Goal: Task Accomplishment & Management: Manage account settings

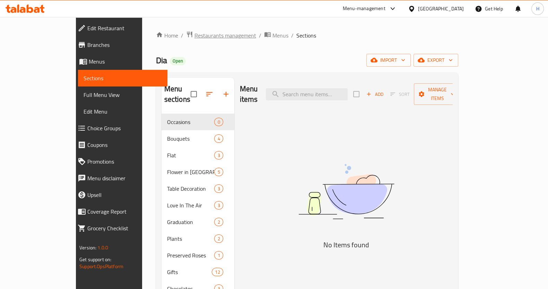
click at [195, 35] on span "Restaurants management" at bounding box center [226, 35] width 62 height 8
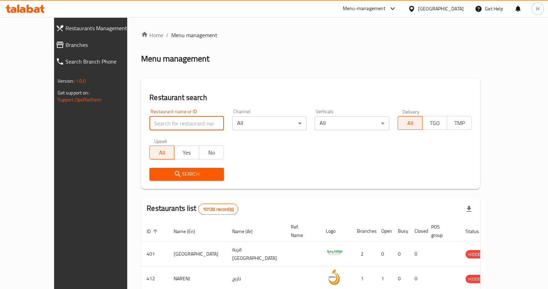
click at [158, 120] on input "search" at bounding box center [186, 123] width 75 height 14
type input "core"
click at [375, 123] on body "​ Menu-management [GEOGRAPHIC_DATA] Get Help H Restaurants Management Branches …" at bounding box center [274, 153] width 548 height 272
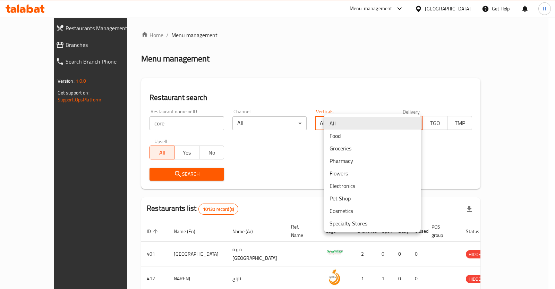
click at [339, 177] on li "Flowers" at bounding box center [372, 173] width 97 height 12
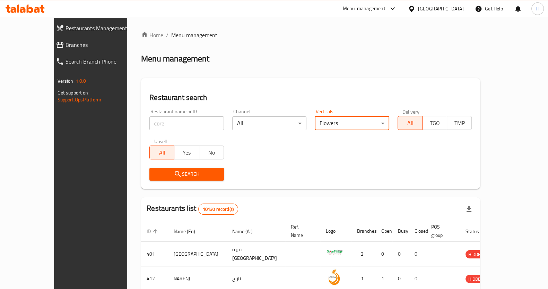
click at [175, 175] on icon "submit" at bounding box center [178, 174] width 6 height 6
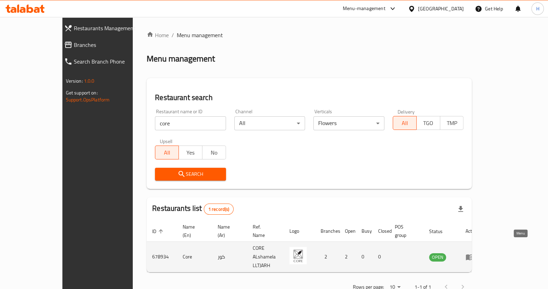
click at [474, 253] on icon "enhanced table" at bounding box center [470, 257] width 8 height 8
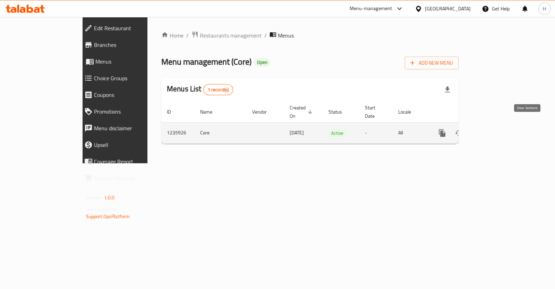
click at [501, 129] on link "enhanced table" at bounding box center [492, 133] width 17 height 17
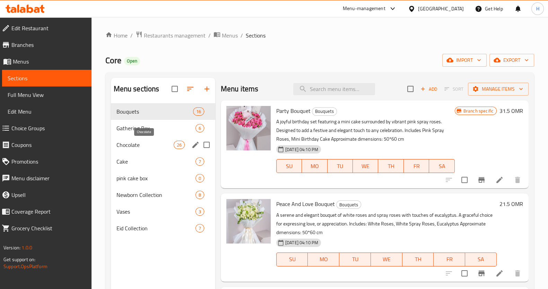
click at [138, 146] on span "Chocolate" at bounding box center [145, 144] width 57 height 8
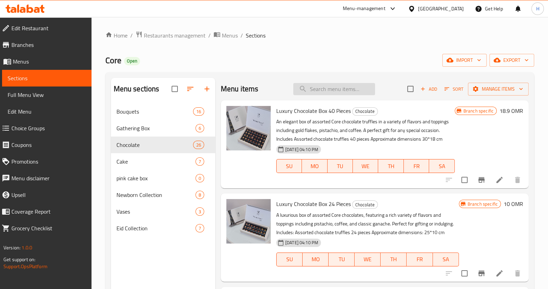
click at [323, 87] on input "search" at bounding box center [334, 89] width 82 height 12
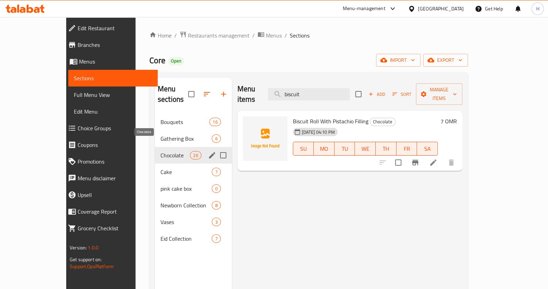
type input "biscuit"
click at [161, 151] on span "Chocolate" at bounding box center [175, 155] width 29 height 8
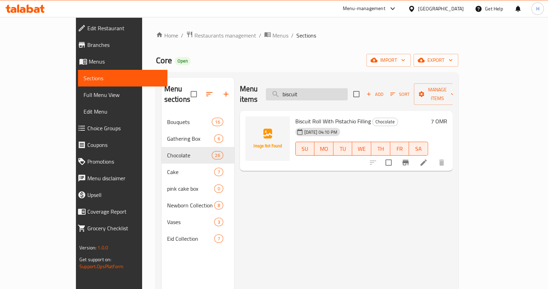
click at [344, 93] on input "biscuit" at bounding box center [307, 94] width 82 height 12
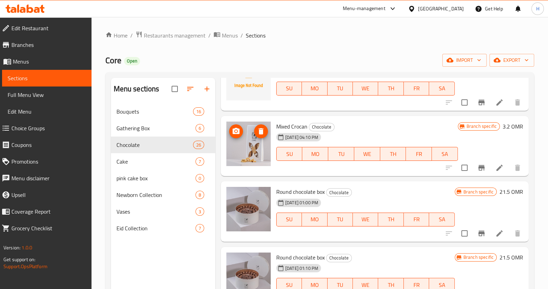
scroll to position [1002, 0]
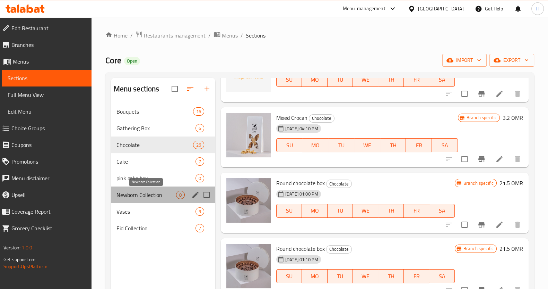
click at [152, 193] on span "Newborn Collection" at bounding box center [147, 194] width 60 height 8
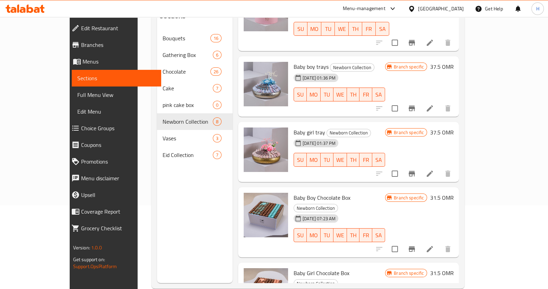
scroll to position [97, 0]
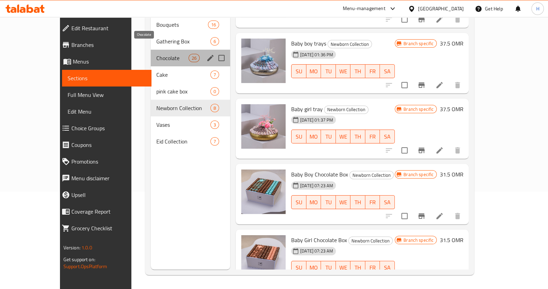
click at [156, 54] on span "Chocolate" at bounding box center [172, 58] width 32 height 8
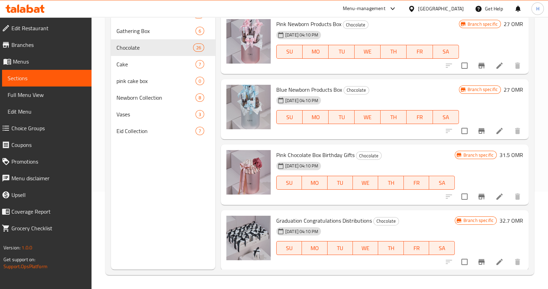
scroll to position [610, 0]
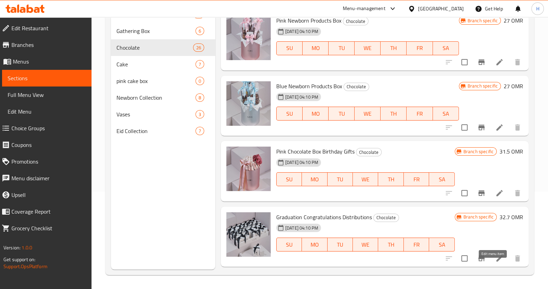
click at [496, 262] on icon at bounding box center [500, 258] width 8 height 8
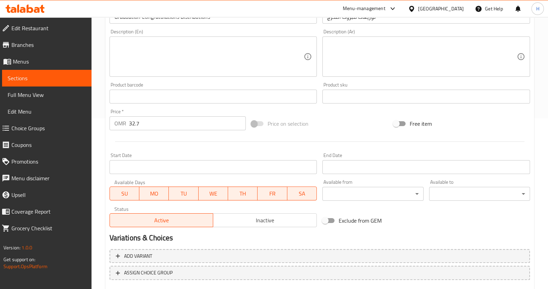
scroll to position [204, 0]
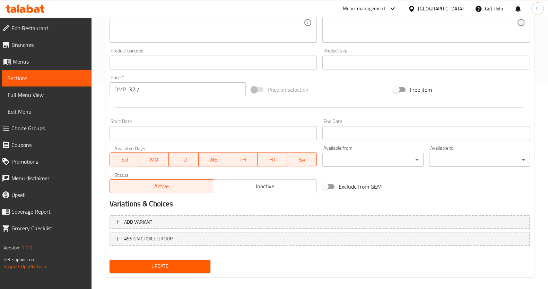
click at [180, 270] on button "Update" at bounding box center [160, 265] width 101 height 13
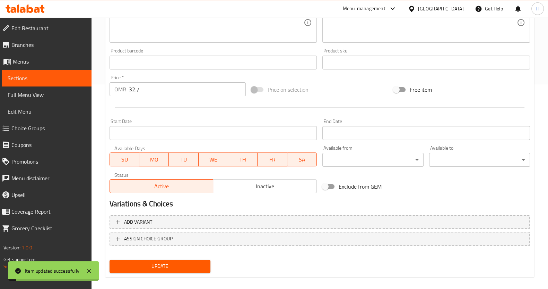
scroll to position [0, 0]
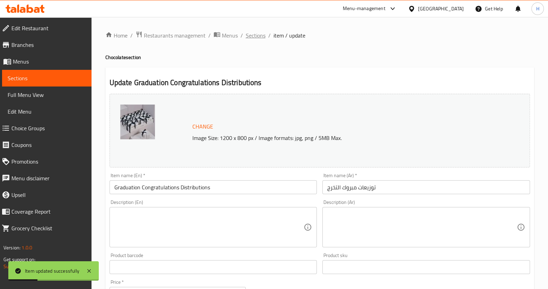
click at [258, 35] on span "Sections" at bounding box center [256, 35] width 20 height 8
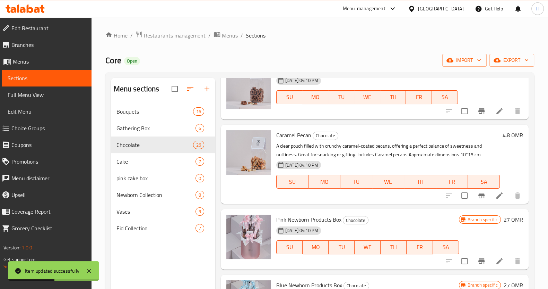
scroll to position [663, 0]
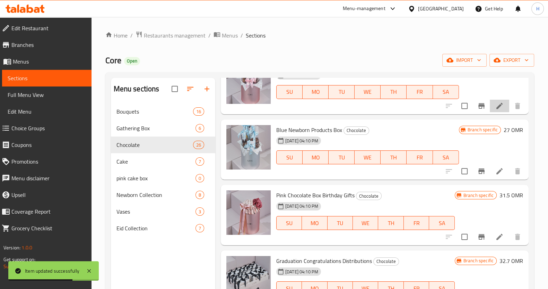
click at [493, 112] on li at bounding box center [499, 106] width 19 height 12
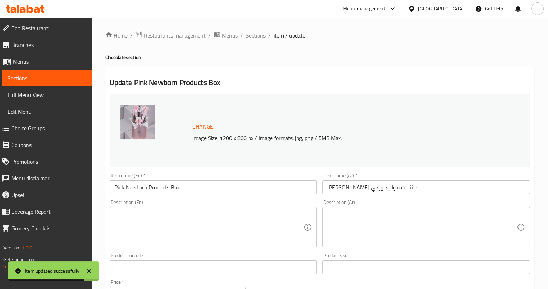
scroll to position [211, 0]
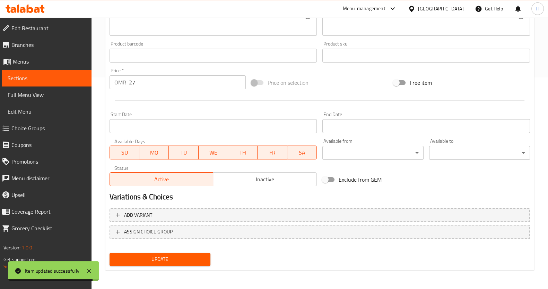
click at [139, 264] on button "Update" at bounding box center [160, 259] width 101 height 13
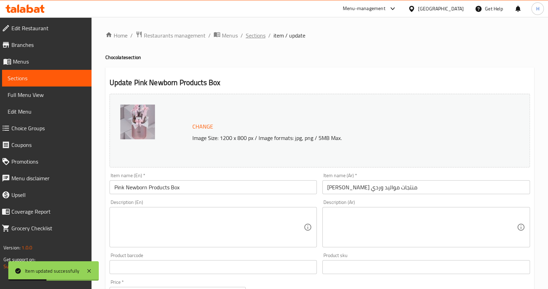
click at [258, 35] on span "Sections" at bounding box center [256, 35] width 20 height 8
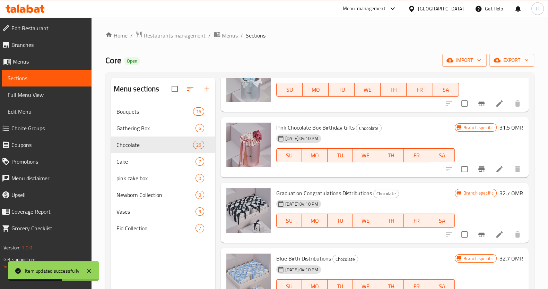
scroll to position [732, 0]
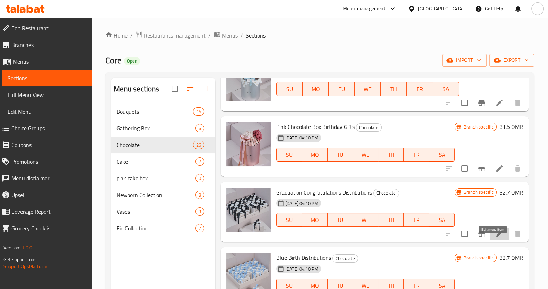
click at [496, 238] on icon at bounding box center [500, 233] width 8 height 8
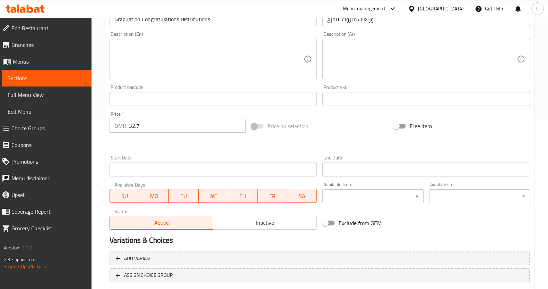
scroll to position [211, 0]
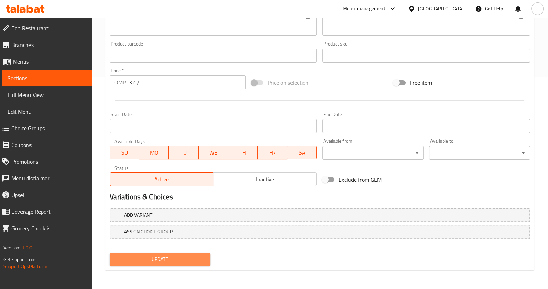
click at [161, 260] on span "Update" at bounding box center [160, 259] width 90 height 9
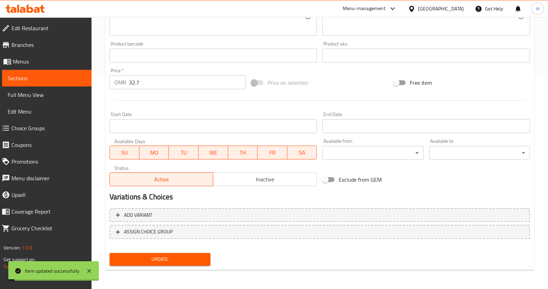
scroll to position [0, 0]
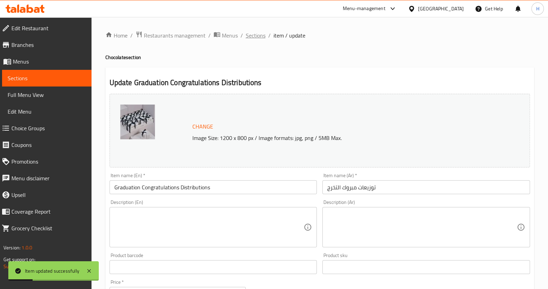
click at [255, 39] on span "Sections" at bounding box center [256, 35] width 20 height 8
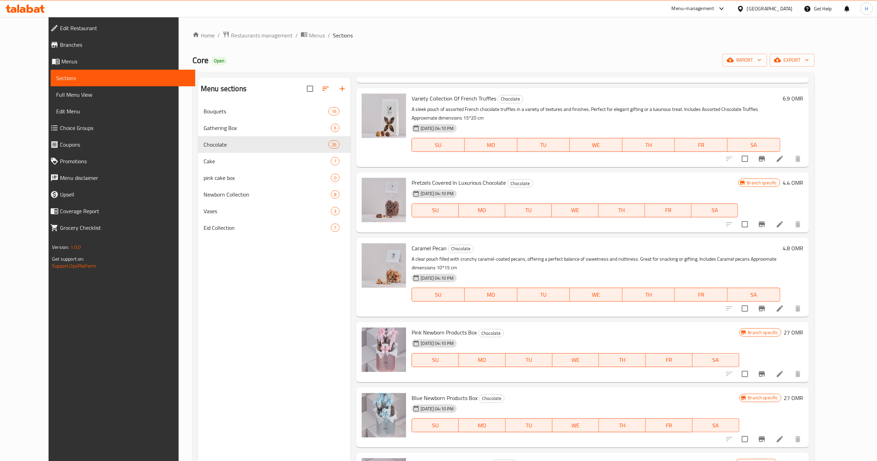
scroll to position [376, 0]
click at [548, 220] on li at bounding box center [779, 226] width 19 height 12
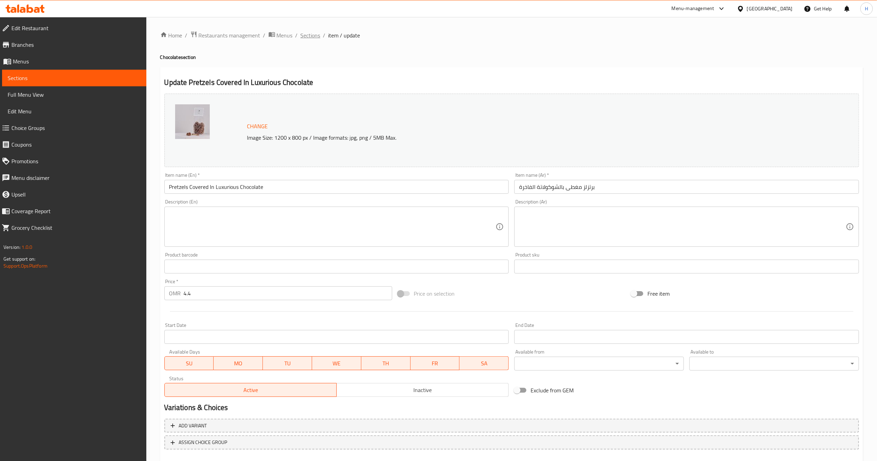
click at [309, 39] on span "Sections" at bounding box center [311, 35] width 20 height 8
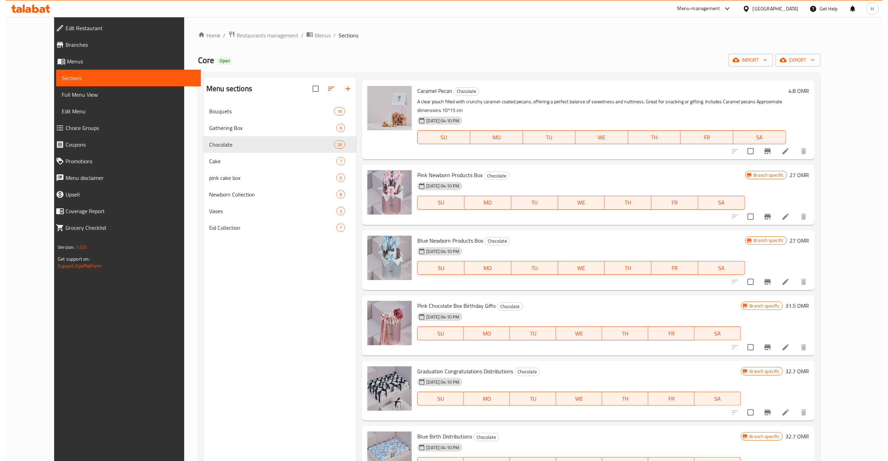
scroll to position [536, 0]
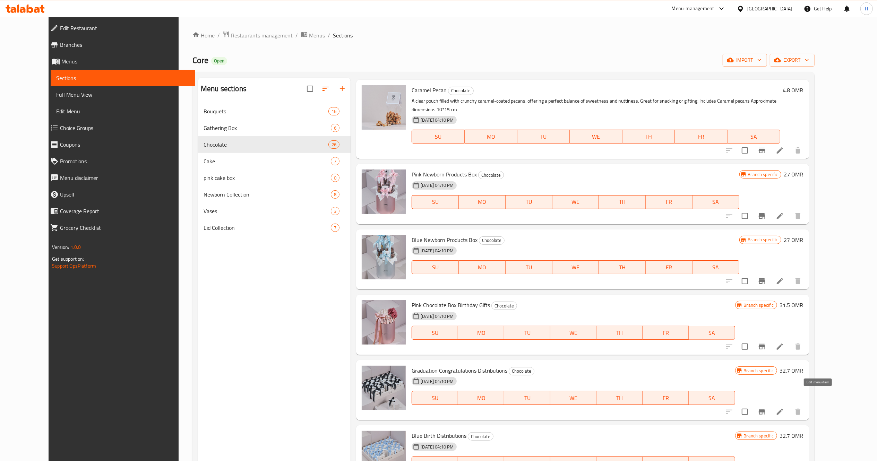
click at [548, 288] on icon at bounding box center [780, 412] width 6 height 6
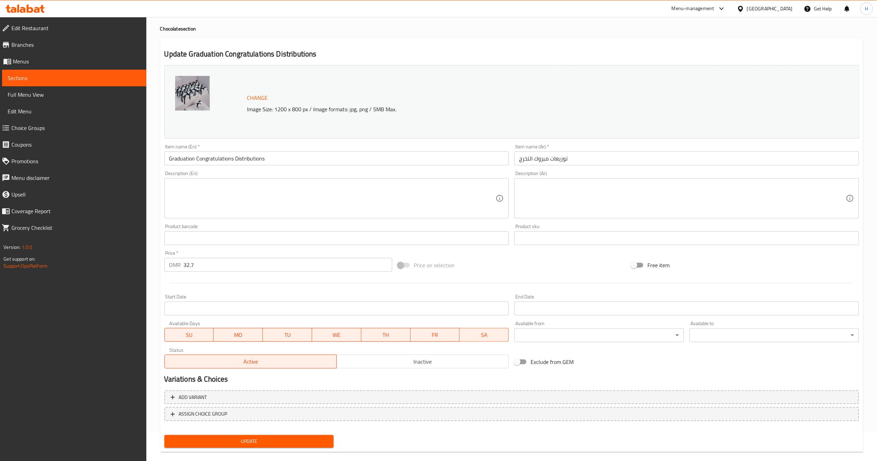
scroll to position [38, 0]
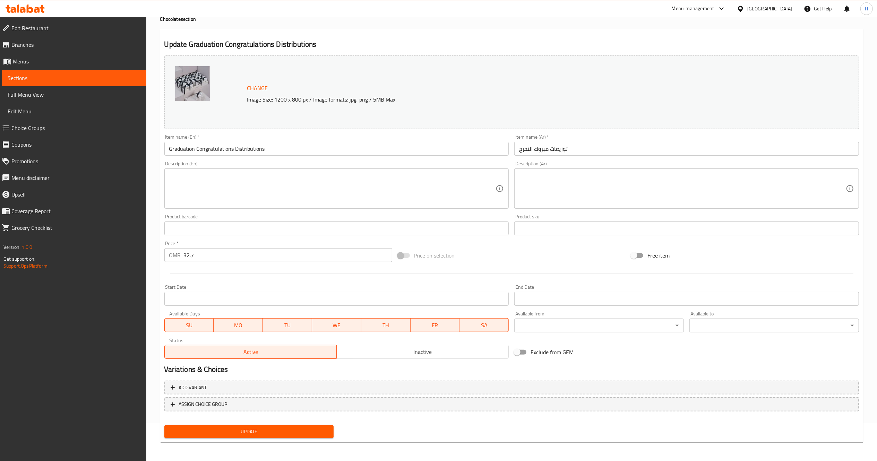
click at [325, 288] on span "Active" at bounding box center [251, 352] width 166 height 10
click at [305, 288] on div "Status Active Inactive" at bounding box center [337, 348] width 350 height 26
click at [303, 288] on span "Active" at bounding box center [251, 352] width 166 height 10
click at [301, 288] on span "Update" at bounding box center [249, 432] width 159 height 9
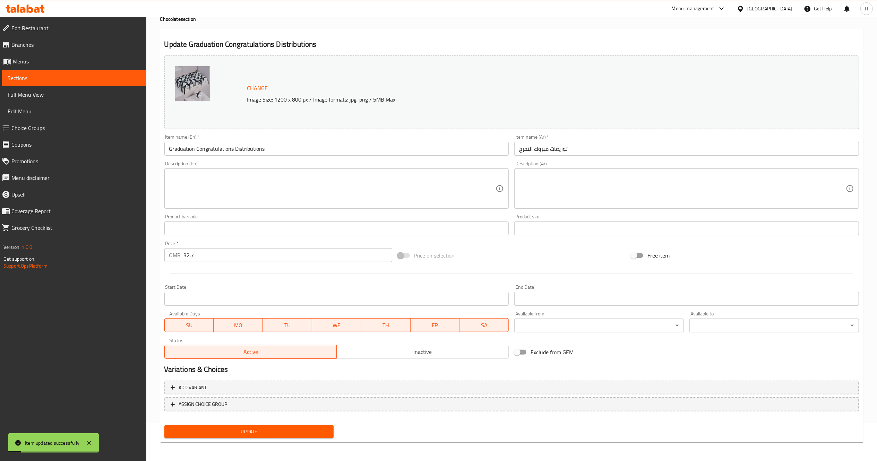
scroll to position [0, 0]
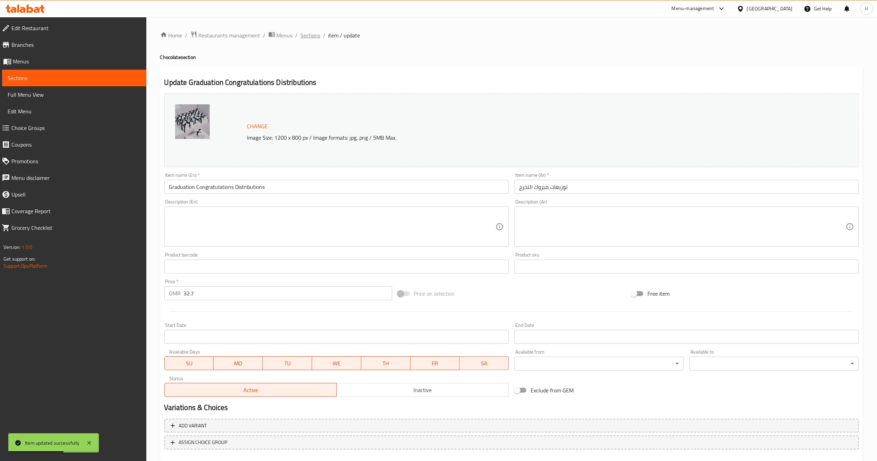
click at [301, 34] on span "Sections" at bounding box center [311, 35] width 20 height 8
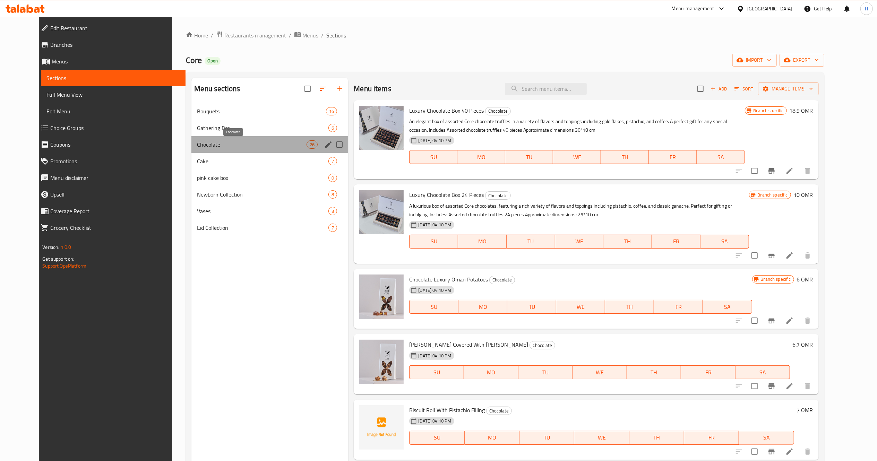
click at [225, 142] on span "Chocolate" at bounding box center [252, 144] width 110 height 8
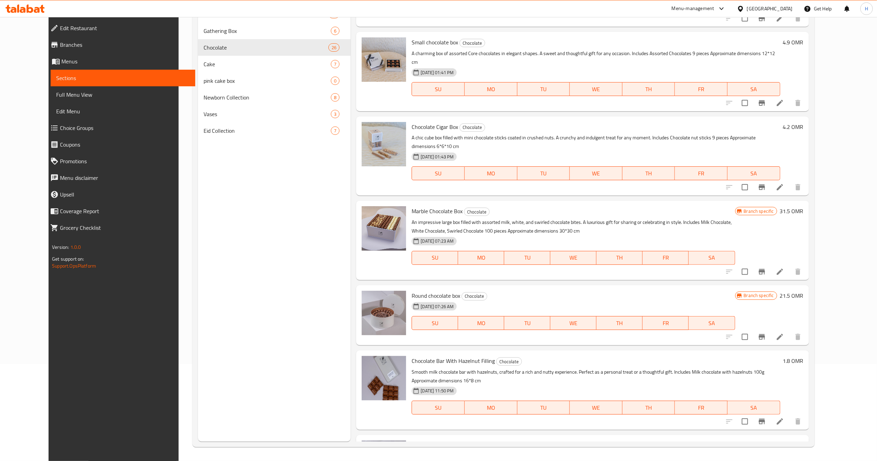
scroll to position [1433, 0]
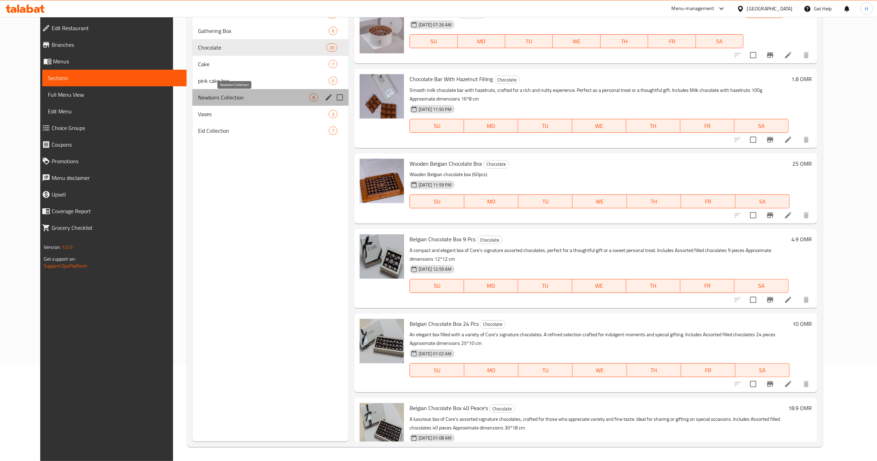
click at [198, 99] on span "Newborn Collection" at bounding box center [253, 97] width 111 height 8
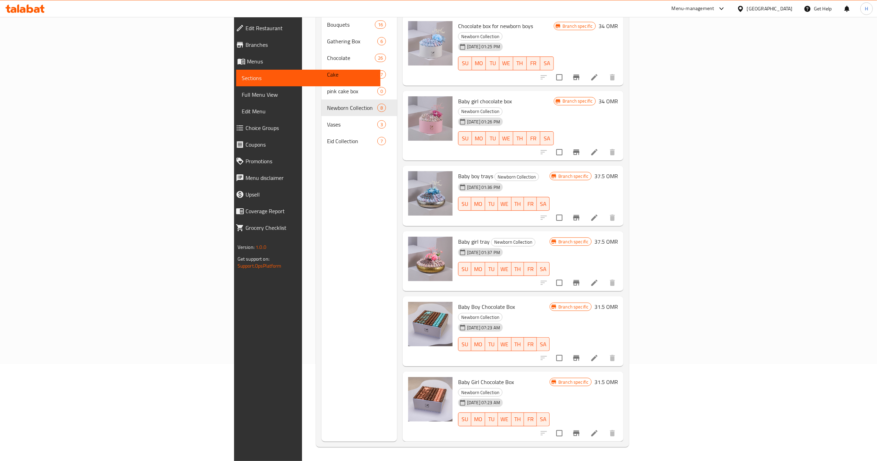
scroll to position [79, 0]
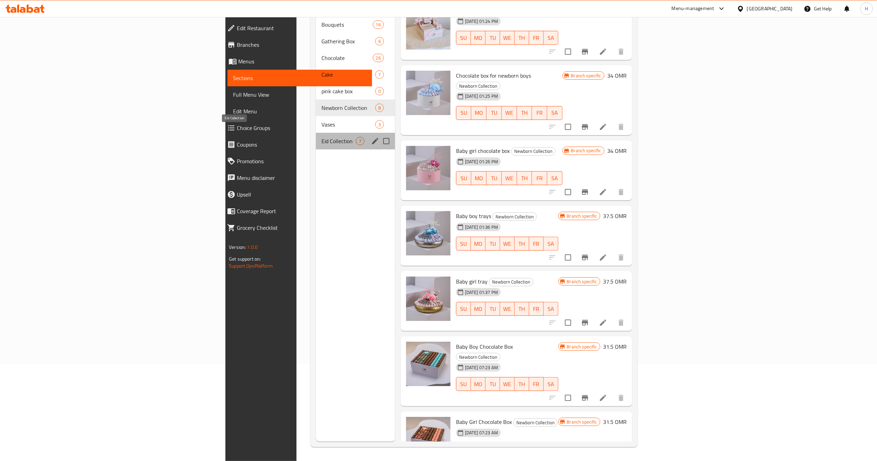
click at [322, 137] on span "Eid Collection" at bounding box center [339, 141] width 34 height 8
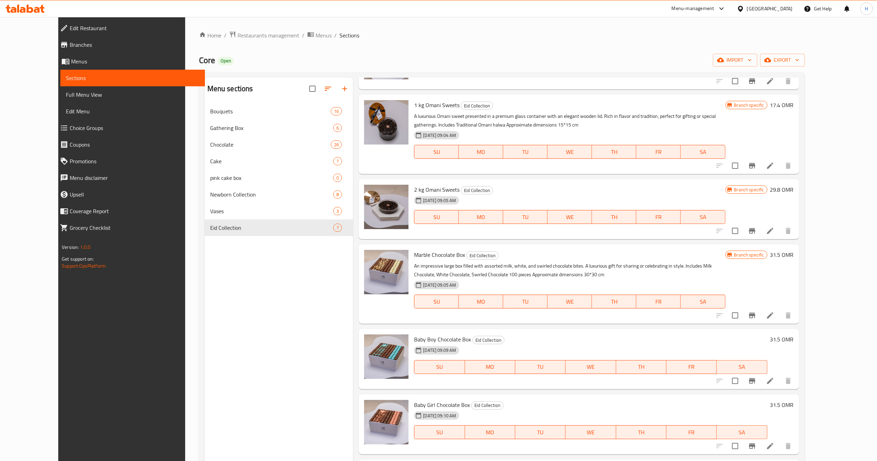
scroll to position [97, 0]
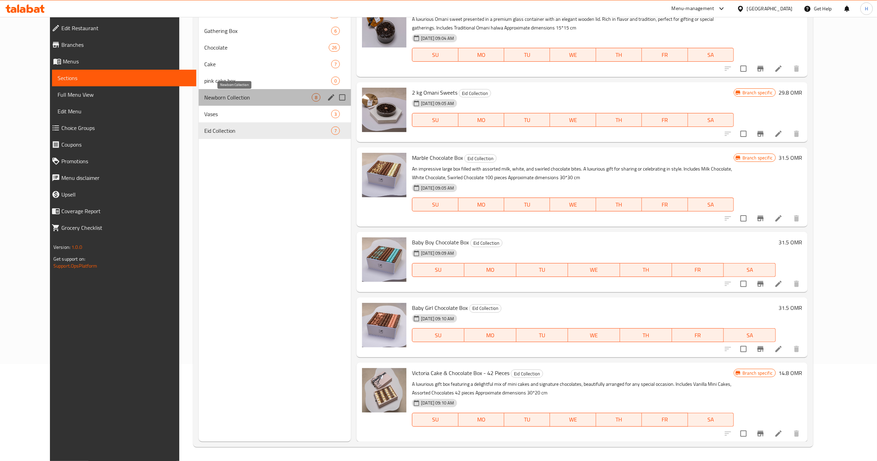
click at [226, 96] on span "Newborn Collection" at bounding box center [258, 97] width 108 height 8
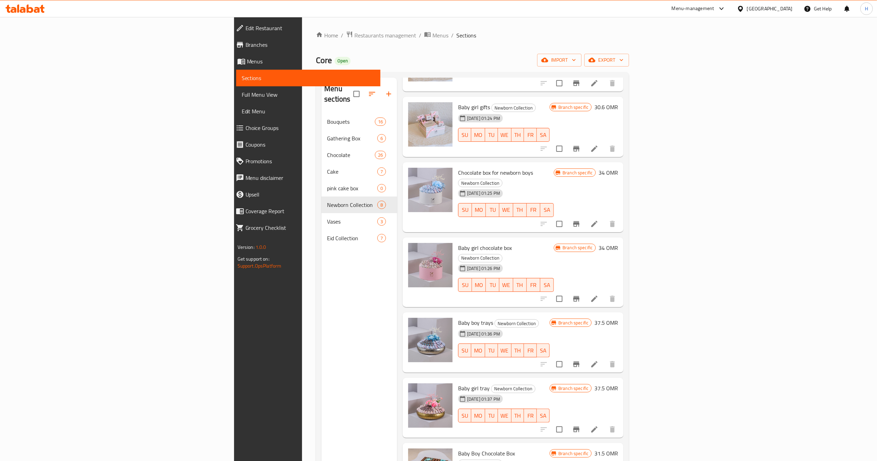
scroll to position [97, 0]
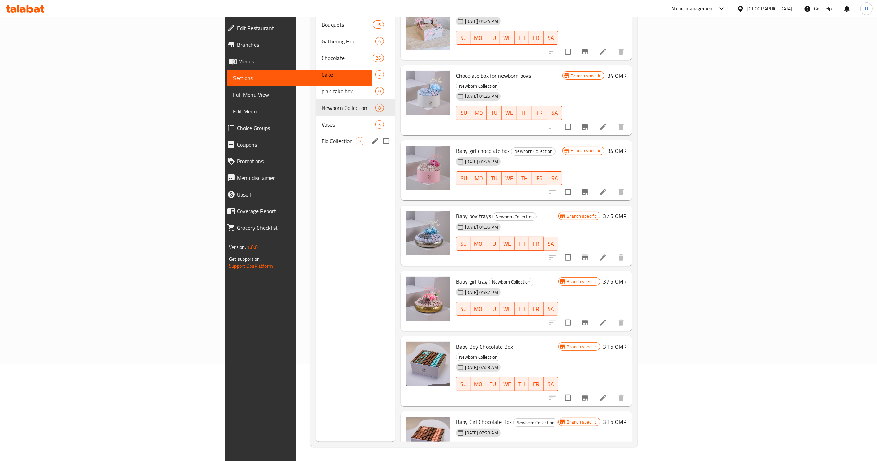
click at [322, 137] on span "Eid Collection" at bounding box center [339, 141] width 34 height 8
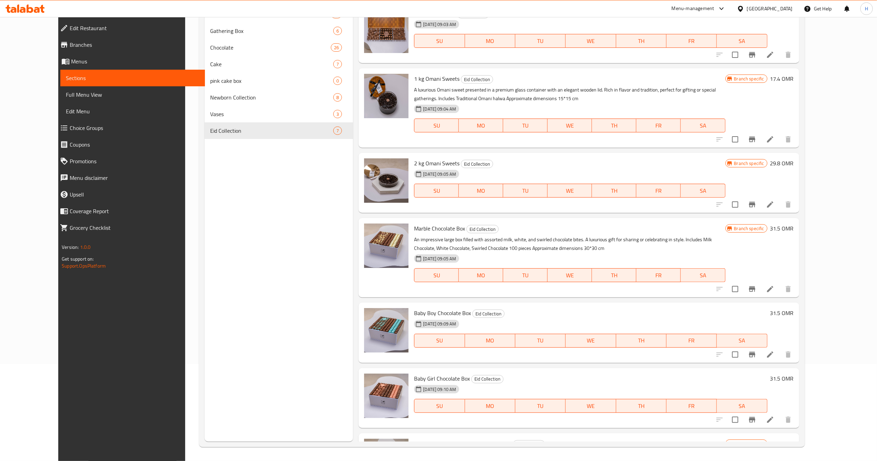
scroll to position [71, 0]
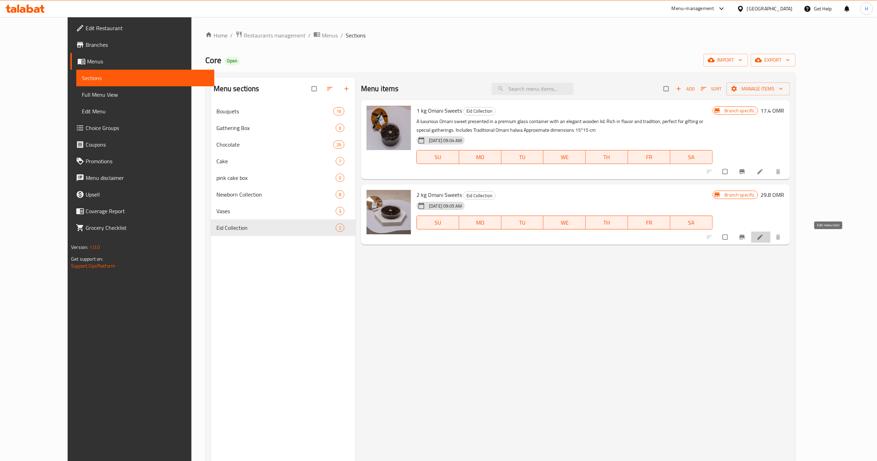
click at [765, 234] on link at bounding box center [761, 237] width 8 height 7
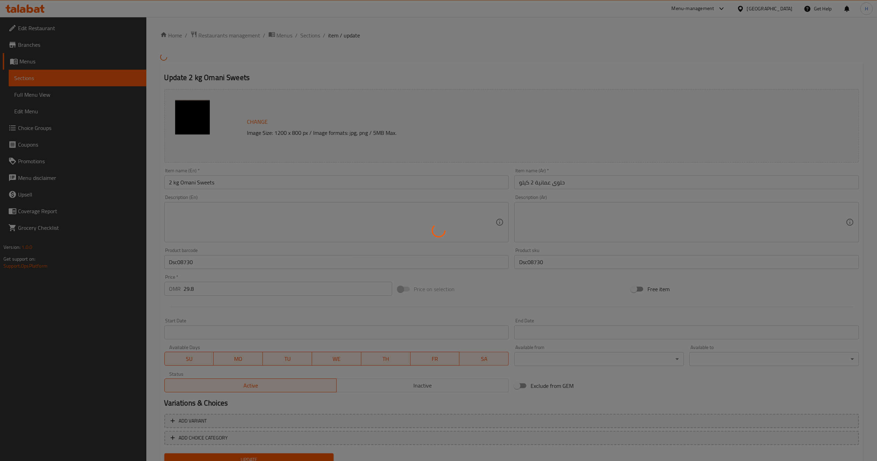
scroll to position [38, 0]
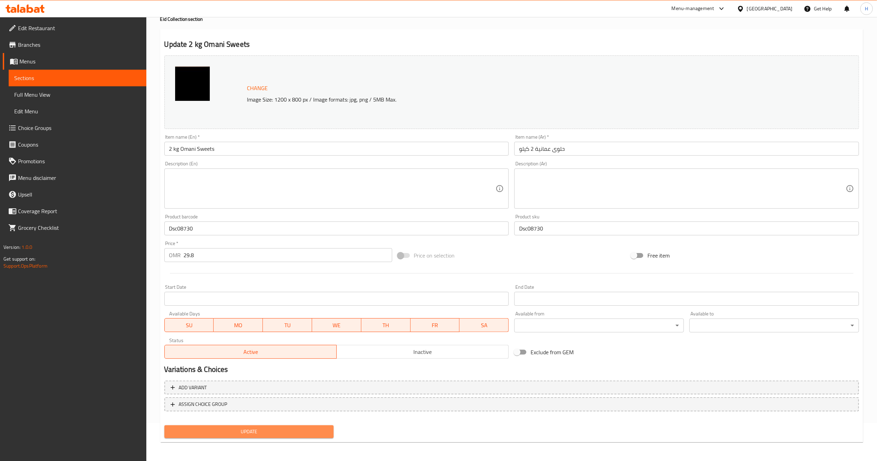
click at [273, 434] on span "Update" at bounding box center [249, 432] width 159 height 9
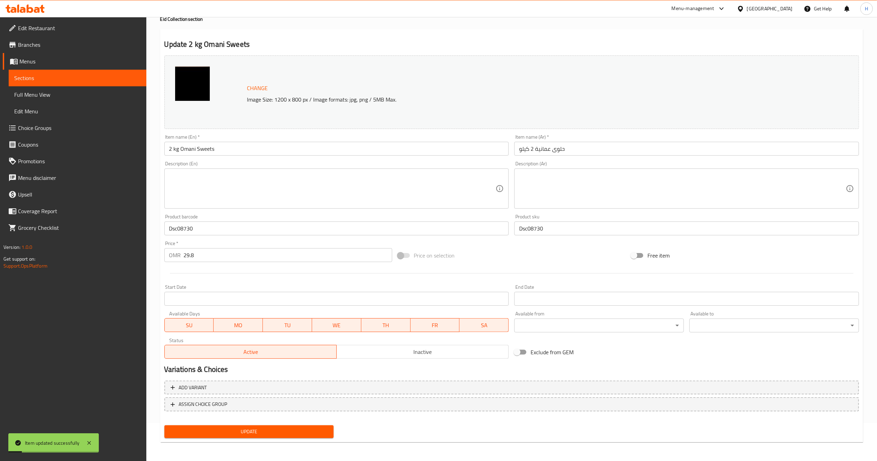
click at [182, 82] on img at bounding box center [192, 83] width 35 height 35
click at [256, 434] on span "Update" at bounding box center [249, 432] width 159 height 9
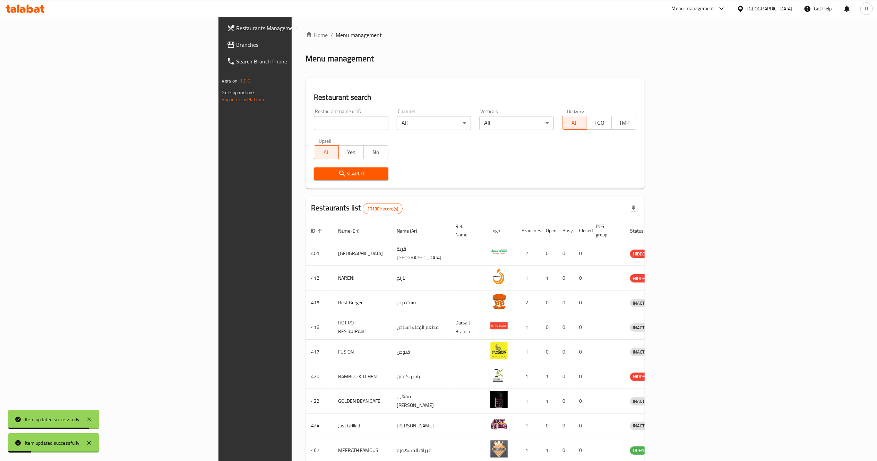
click at [314, 127] on input "search" at bounding box center [351, 123] width 75 height 14
type input "core"
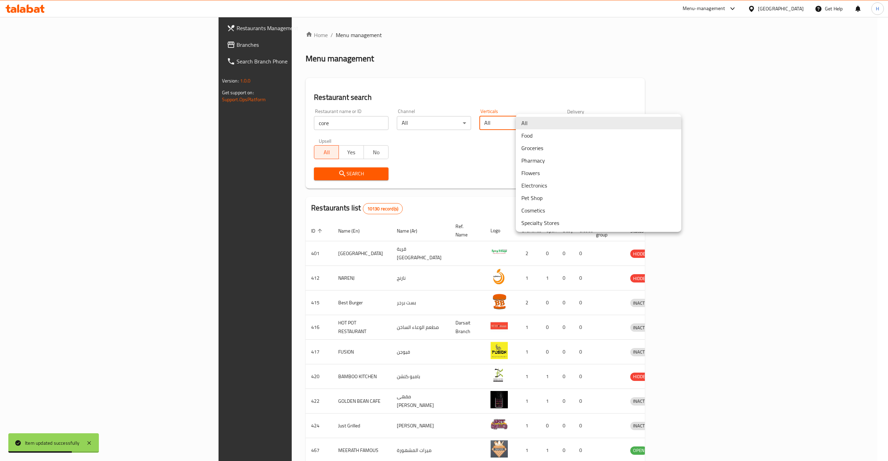
click at [621, 121] on body "Item updated successfully ​ Menu-management [GEOGRAPHIC_DATA] Get Help H Restau…" at bounding box center [444, 239] width 888 height 444
click at [559, 170] on li "Flowers" at bounding box center [598, 173] width 165 height 12
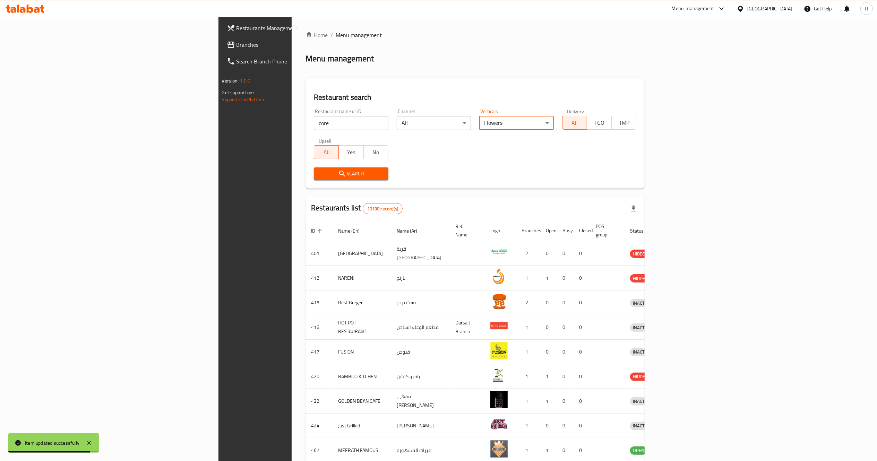
click at [319, 178] on span "Search" at bounding box center [350, 174] width 63 height 9
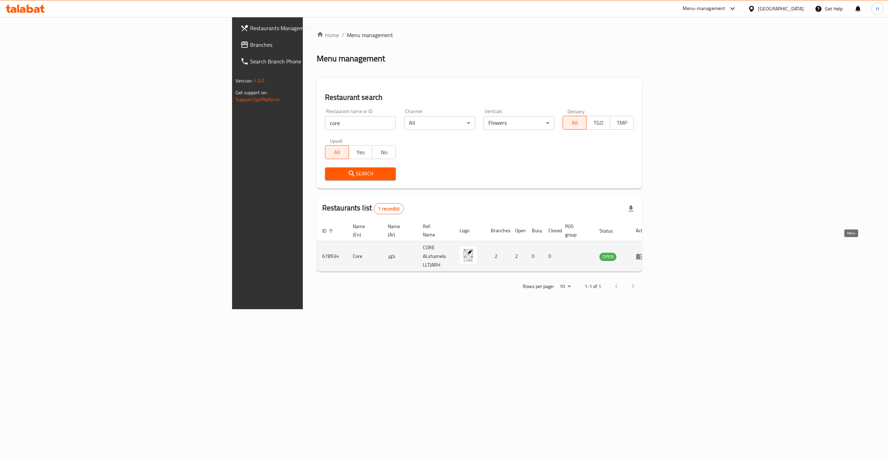
click at [644, 253] on icon "enhanced table" at bounding box center [640, 257] width 8 height 8
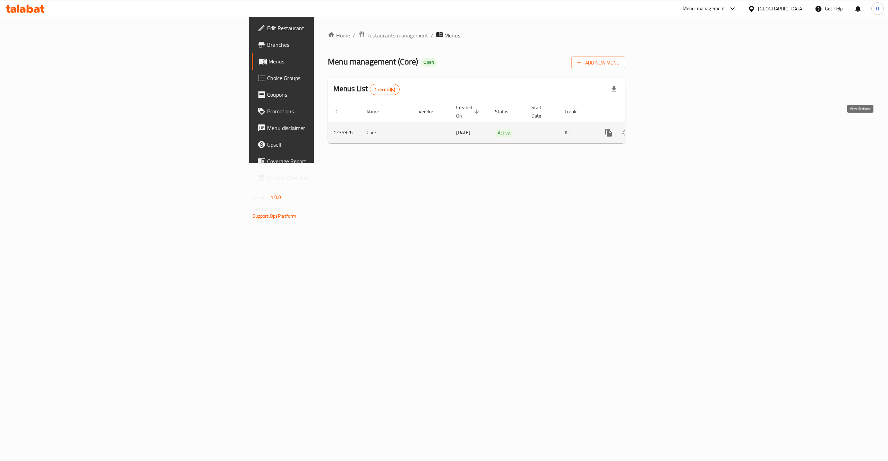
click at [663, 129] on icon "enhanced table" at bounding box center [659, 133] width 8 height 8
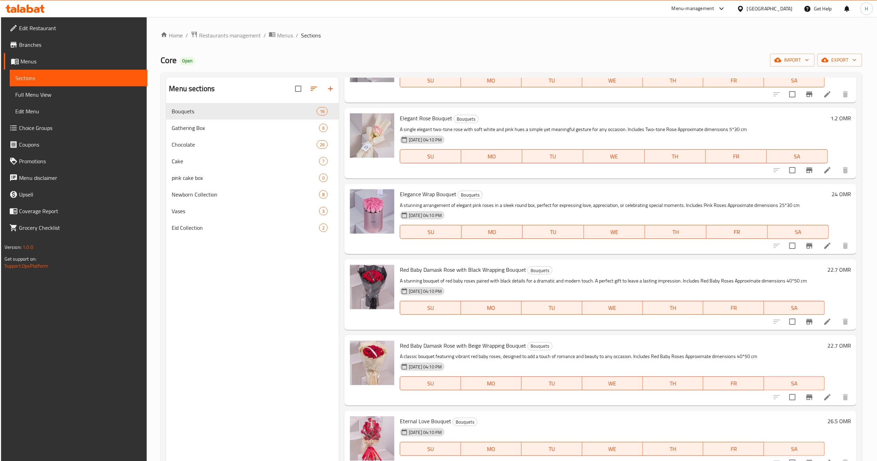
scroll to position [810, 0]
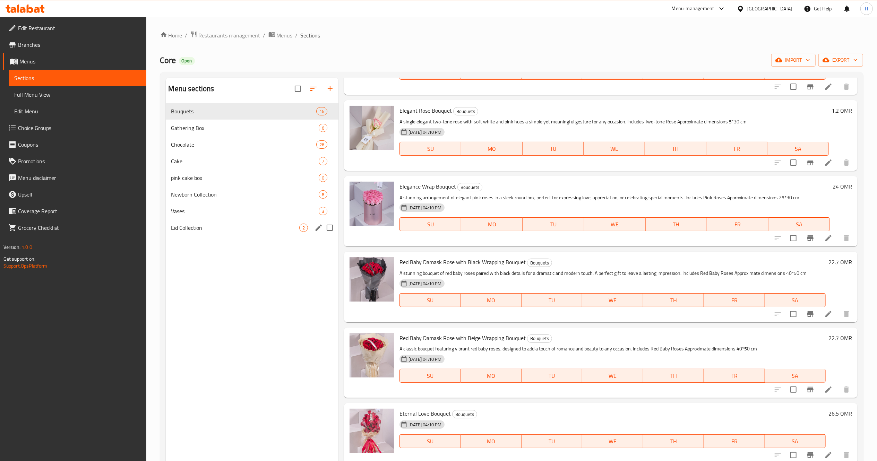
click at [238, 225] on span "Eid Collection" at bounding box center [235, 228] width 128 height 8
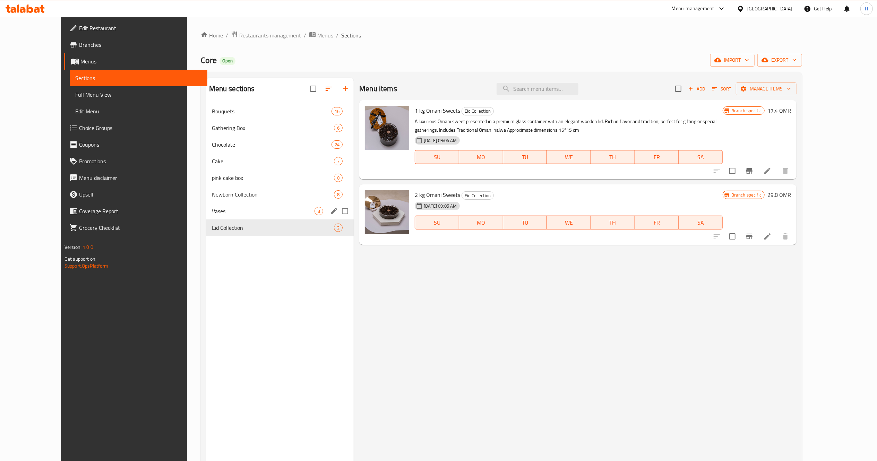
click at [247, 216] on div "Vases 3" at bounding box center [280, 211] width 148 height 17
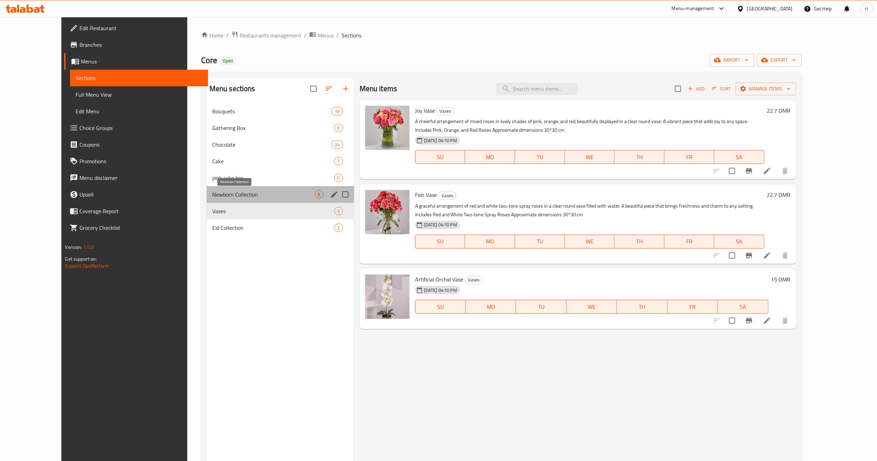
click at [231, 198] on span "Newborn Collection" at bounding box center [263, 194] width 103 height 8
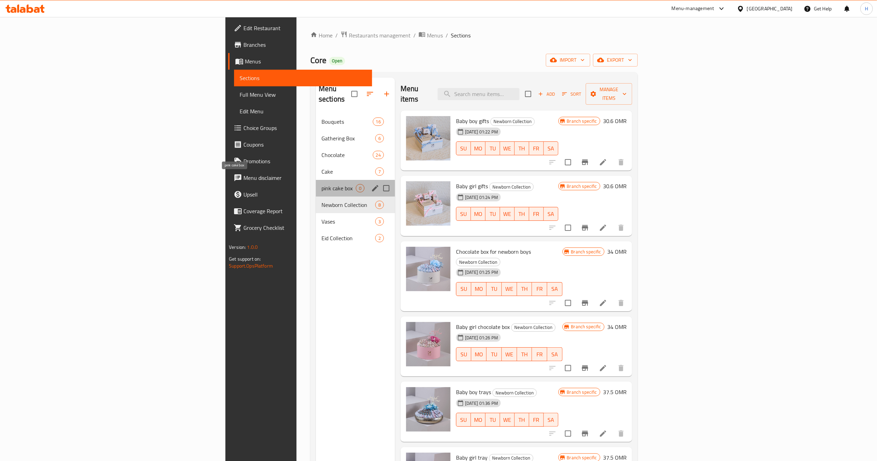
click at [322, 184] on span "pink cake box" at bounding box center [339, 188] width 34 height 8
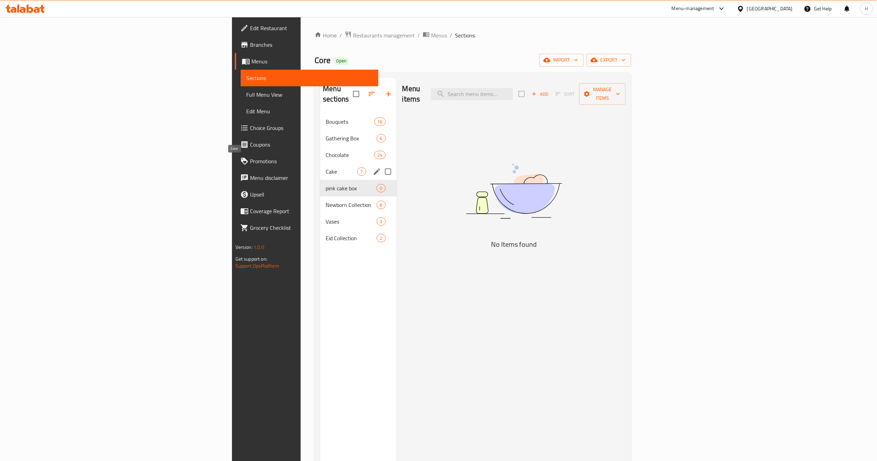
click at [326, 168] on span "Cake" at bounding box center [342, 172] width 32 height 8
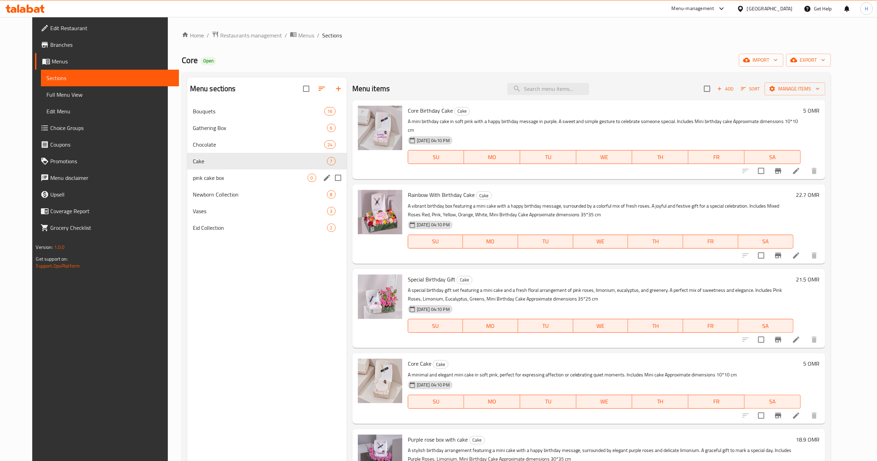
click at [331, 180] on input "Menu sections" at bounding box center [338, 178] width 15 height 15
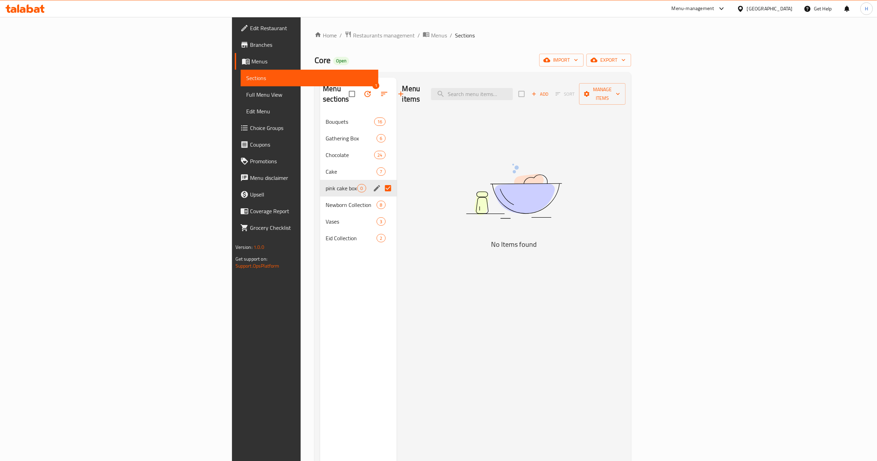
click at [381, 181] on input "Menu sections" at bounding box center [388, 188] width 15 height 15
checkbox input "false"
click at [373, 184] on icon "edit" at bounding box center [377, 188] width 8 height 8
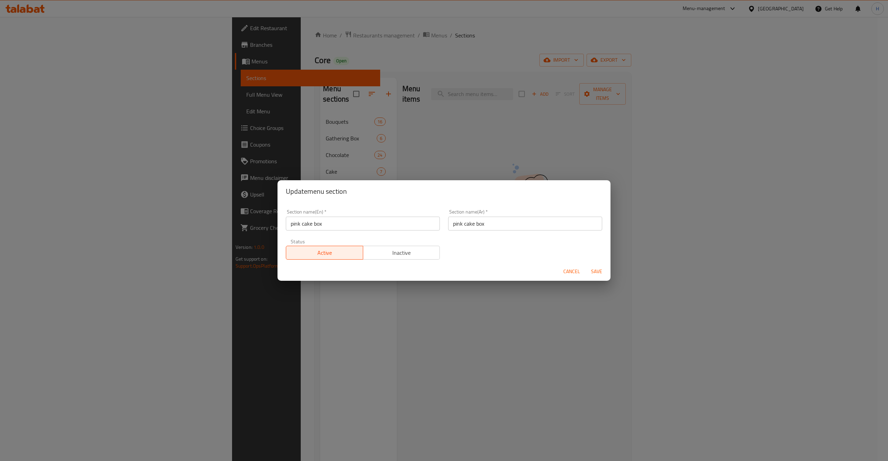
click at [401, 255] on span "Inactive" at bounding box center [401, 253] width 71 height 10
click at [600, 269] on span "Save" at bounding box center [596, 271] width 17 height 9
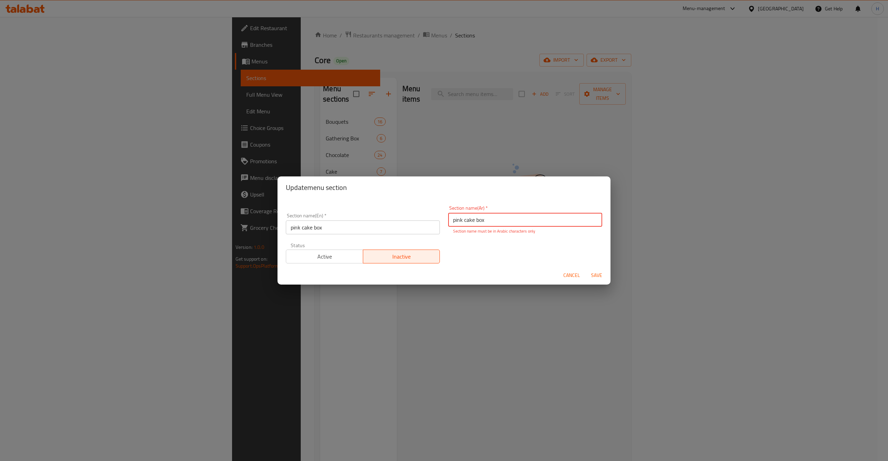
click at [592, 270] on button "Save" at bounding box center [596, 275] width 22 height 13
drag, startPoint x: 484, startPoint y: 225, endPoint x: 458, endPoint y: 224, distance: 26.4
click at [458, 224] on input "pink cake box" at bounding box center [525, 220] width 154 height 14
click at [564, 280] on span "Cancel" at bounding box center [571, 275] width 17 height 9
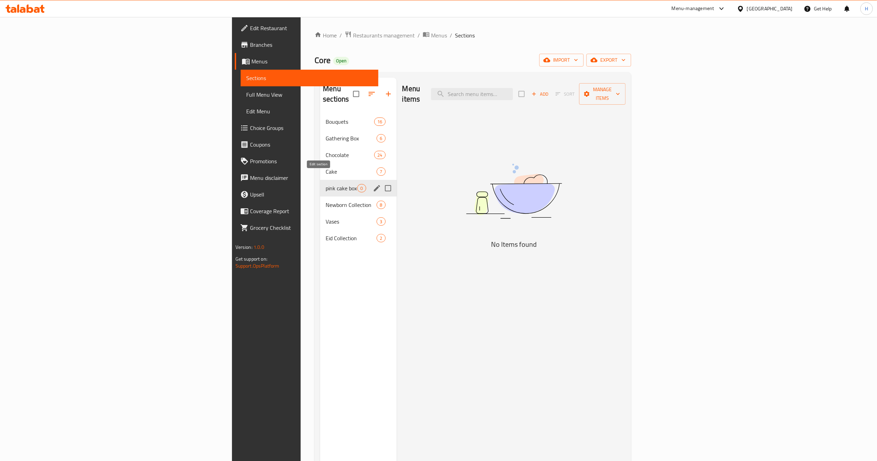
click at [373, 184] on icon "edit" at bounding box center [377, 188] width 8 height 8
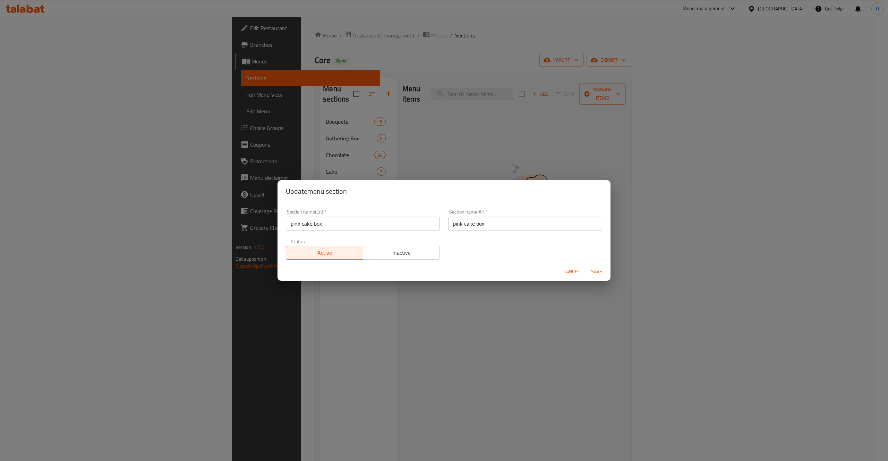
click at [400, 257] on span "Inactive" at bounding box center [401, 253] width 71 height 10
click at [603, 271] on span "Save" at bounding box center [596, 271] width 17 height 9
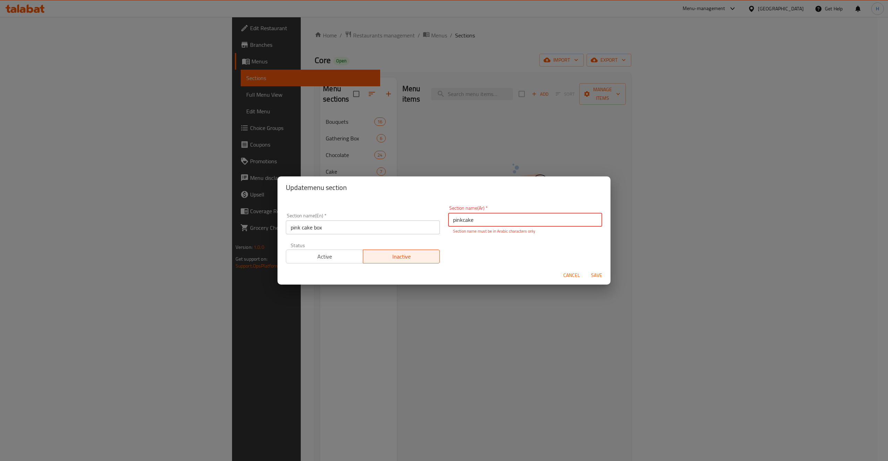
click at [599, 273] on span "Save" at bounding box center [596, 275] width 17 height 9
click at [597, 277] on span "Save" at bounding box center [596, 275] width 17 height 9
click at [525, 226] on input "pinkcake" at bounding box center [525, 220] width 154 height 14
type input "p"
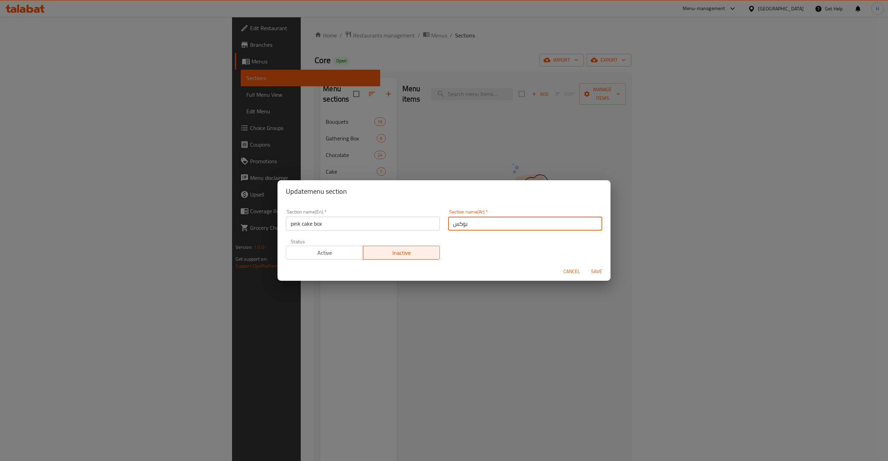
type input "بوكس"
click at [599, 272] on span "Save" at bounding box center [596, 271] width 17 height 9
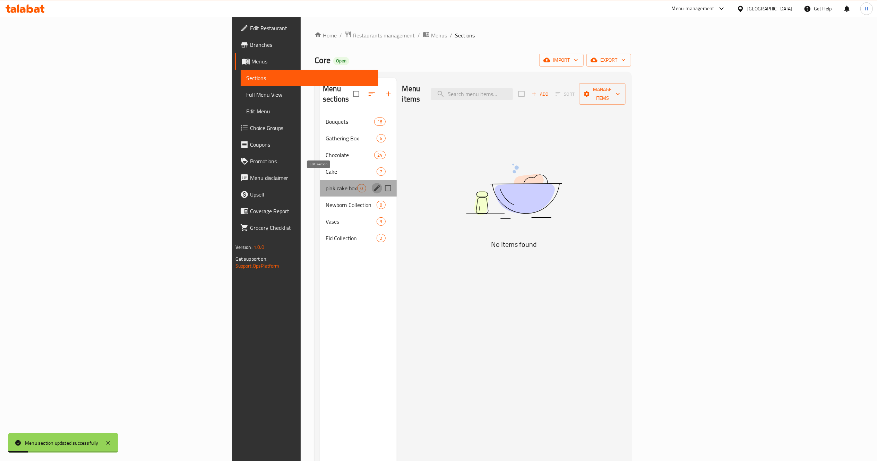
click at [374, 185] on icon "edit" at bounding box center [377, 188] width 6 height 6
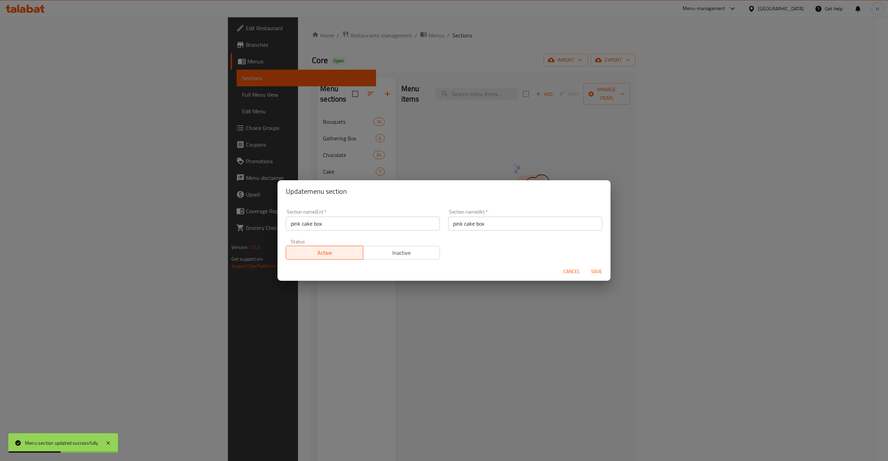
click at [411, 256] on span "Inactive" at bounding box center [401, 253] width 71 height 10
click at [595, 274] on span "Save" at bounding box center [596, 271] width 17 height 9
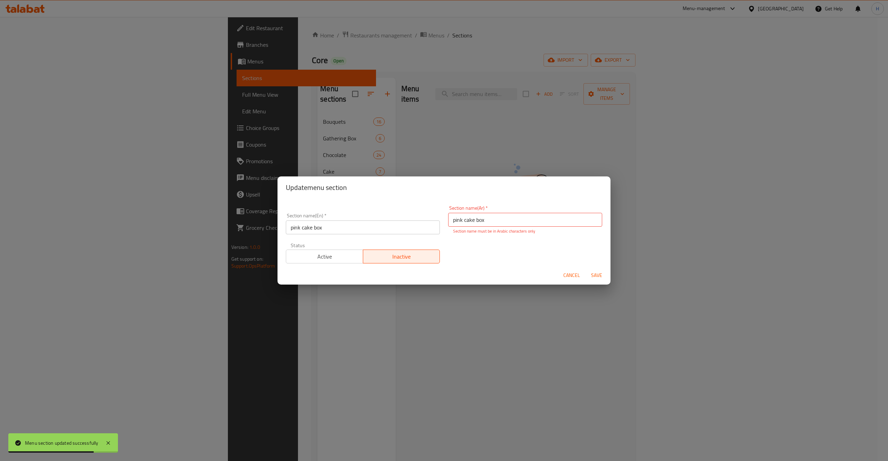
click at [572, 268] on div "Cancel Save" at bounding box center [443, 275] width 333 height 18
click at [574, 271] on span "Cancel" at bounding box center [571, 275] width 17 height 9
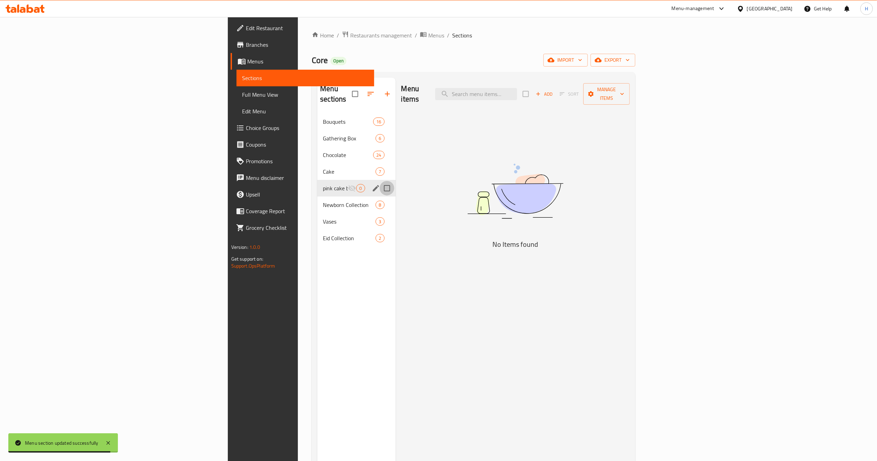
click at [380, 181] on input "Menu sections" at bounding box center [387, 188] width 15 height 15
drag, startPoint x: 280, startPoint y: 175, endPoint x: 763, endPoint y: 117, distance: 487.0
click at [630, 117] on div "Menu items Add Sort Manage items No Items found" at bounding box center [513, 308] width 234 height 461
click at [630, 97] on div "Menu items Add Sort Manage items" at bounding box center [515, 94] width 229 height 33
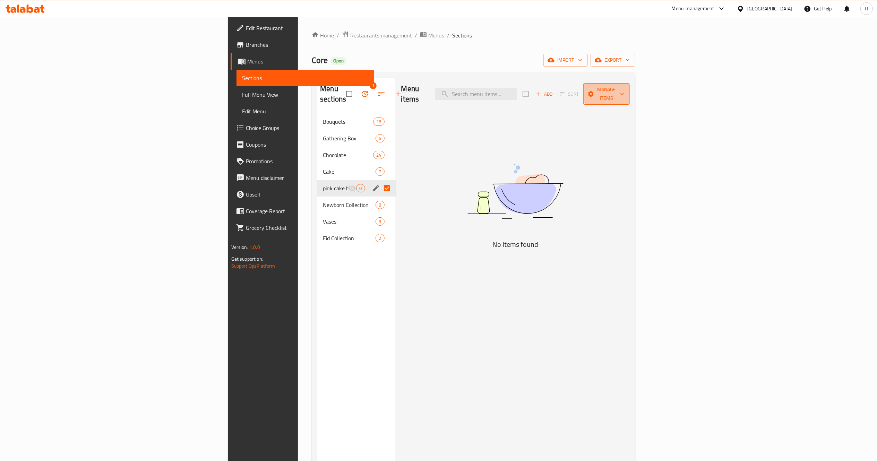
click at [624, 91] on span "Manage items" at bounding box center [606, 93] width 35 height 17
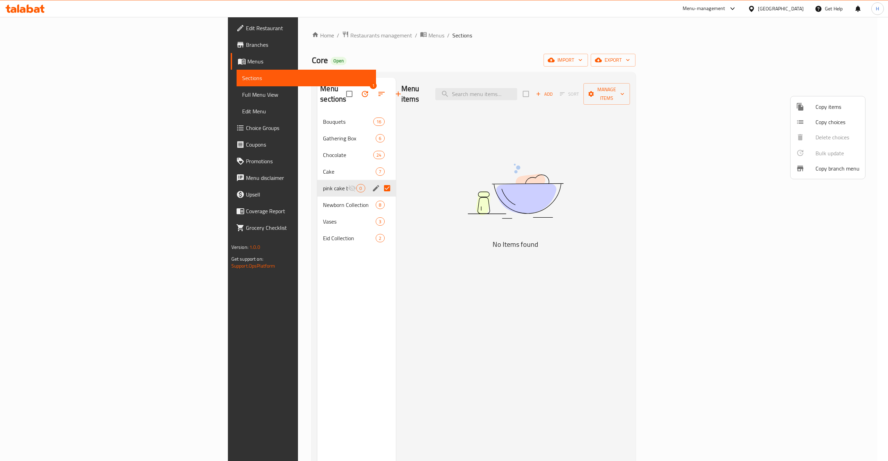
click at [370, 155] on div at bounding box center [444, 230] width 888 height 461
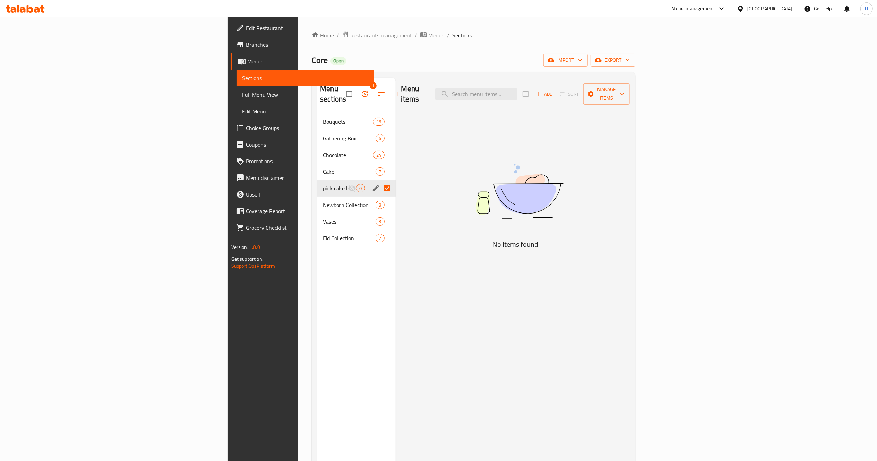
click at [380, 181] on input "Menu sections" at bounding box center [387, 188] width 15 height 15
checkbox input "false"
click at [357, 185] on span "0" at bounding box center [361, 188] width 8 height 7
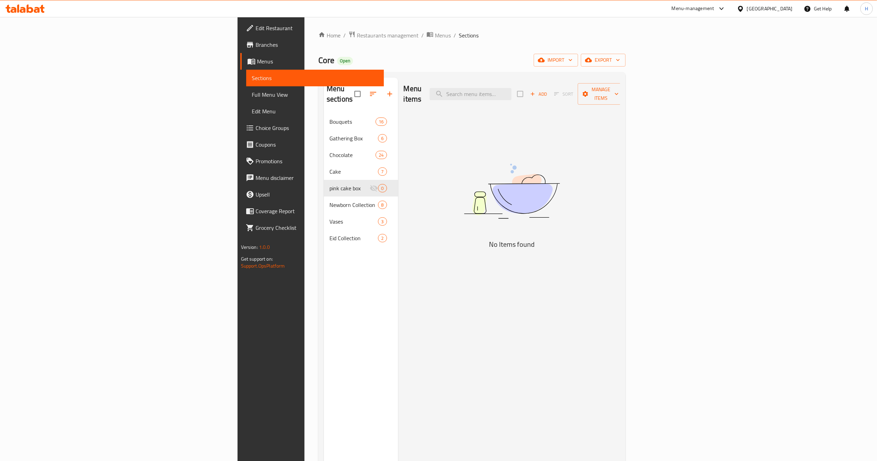
drag, startPoint x: 281, startPoint y: 179, endPoint x: 563, endPoint y: 232, distance: 287.4
click at [563, 239] on h5 "No Items found" at bounding box center [511, 244] width 173 height 11
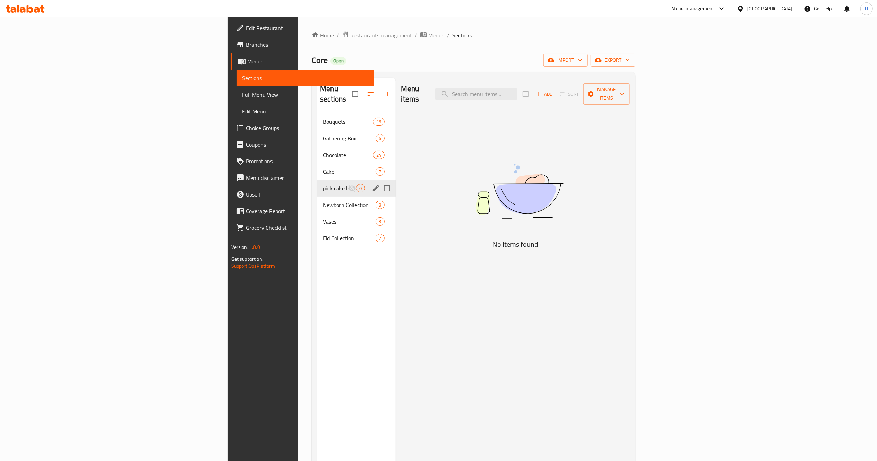
click at [380, 181] on input "Menu sections" at bounding box center [387, 188] width 15 height 15
checkbox input "true"
click at [630, 259] on div "Menu items Add Sort Manage items No Items found" at bounding box center [513, 308] width 234 height 461
click at [323, 168] on span "Cake" at bounding box center [339, 172] width 33 height 8
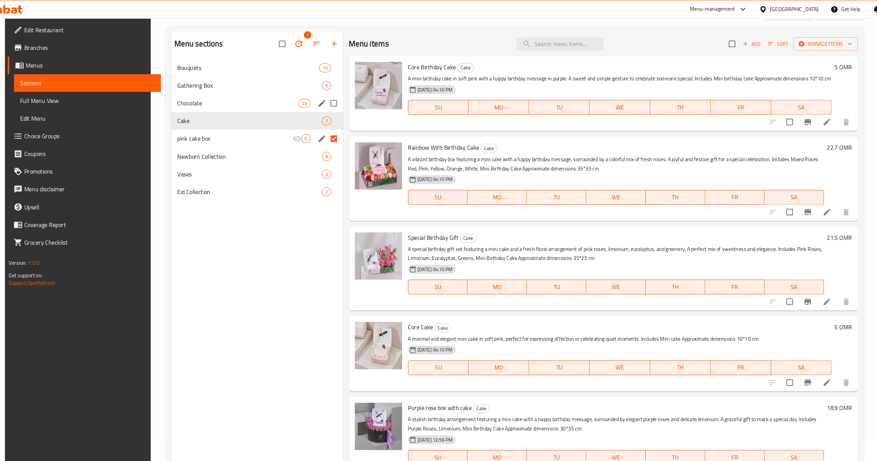
scroll to position [48, 0]
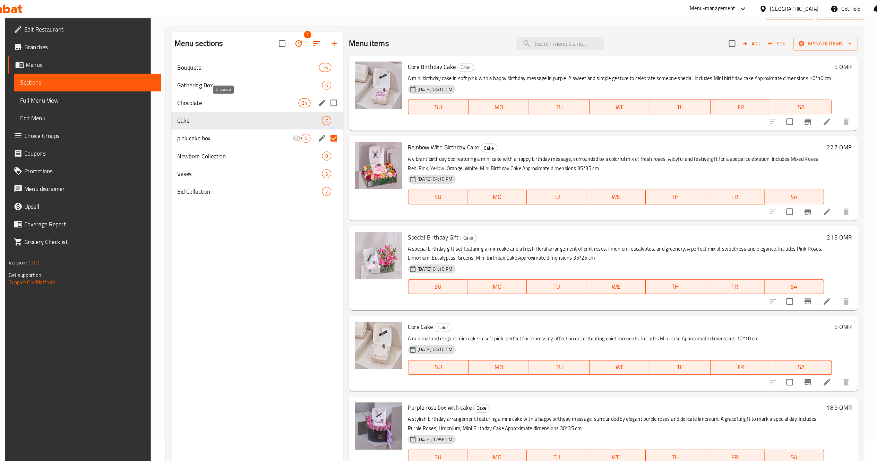
click at [205, 96] on span "Chocolate" at bounding box center [247, 97] width 114 height 8
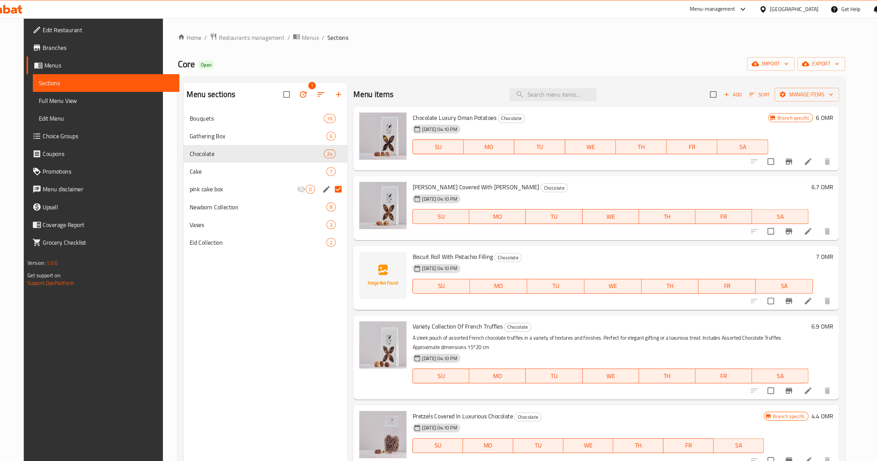
click at [787, 217] on icon at bounding box center [783, 217] width 8 height 8
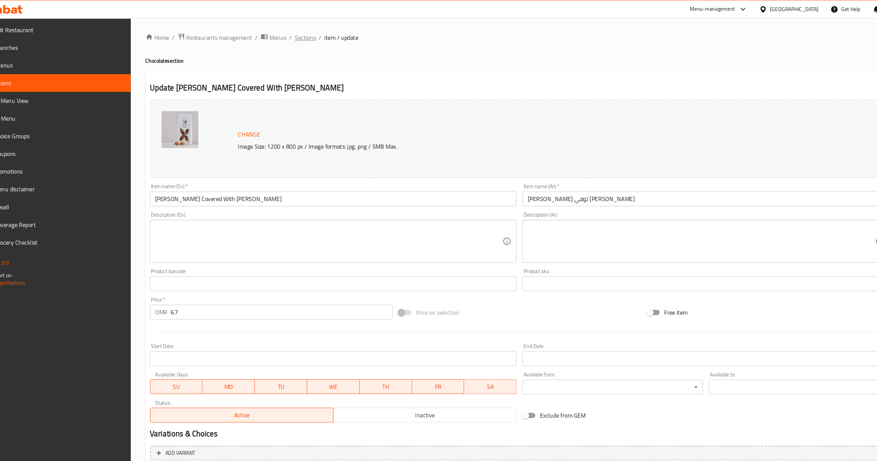
click at [306, 36] on span "Sections" at bounding box center [311, 35] width 20 height 8
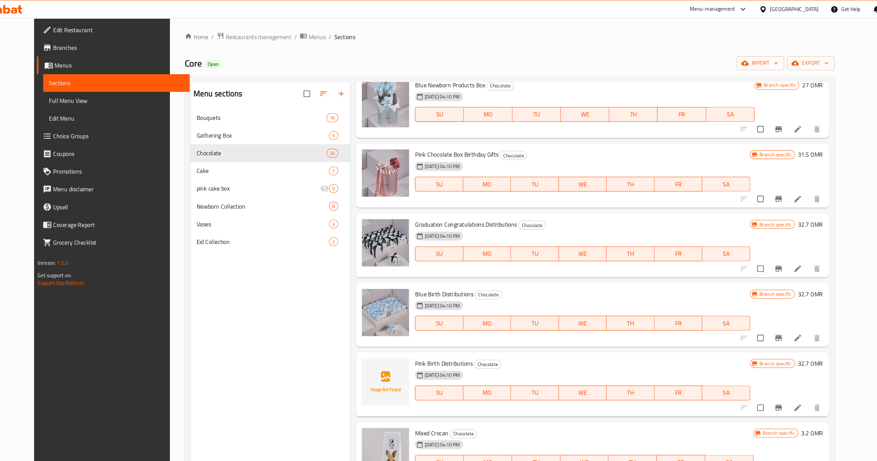
scroll to position [526, 0]
click at [375, 224] on img at bounding box center [386, 228] width 44 height 44
click at [777, 248] on icon at bounding box center [773, 252] width 8 height 8
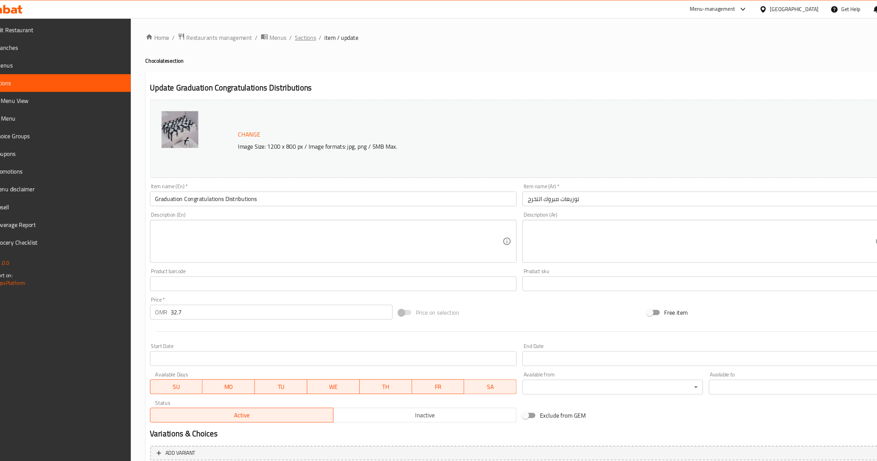
click at [311, 33] on span "Sections" at bounding box center [311, 35] width 20 height 8
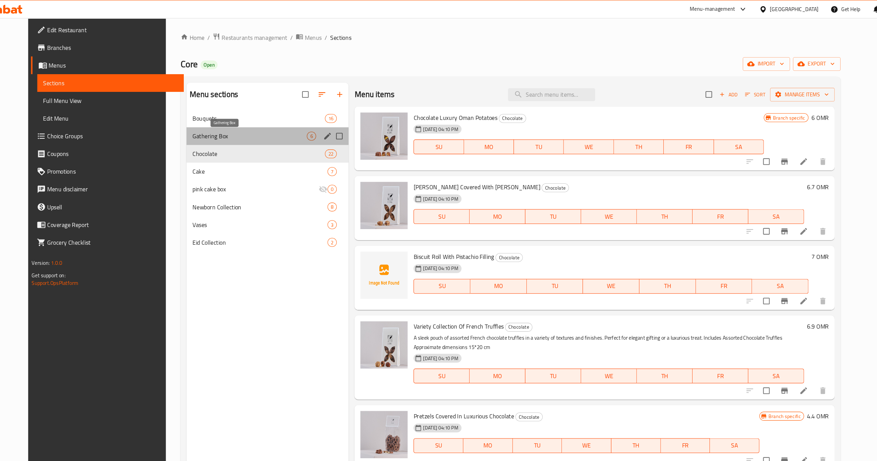
click at [204, 129] on span "Gathering Box" at bounding box center [258, 128] width 108 height 8
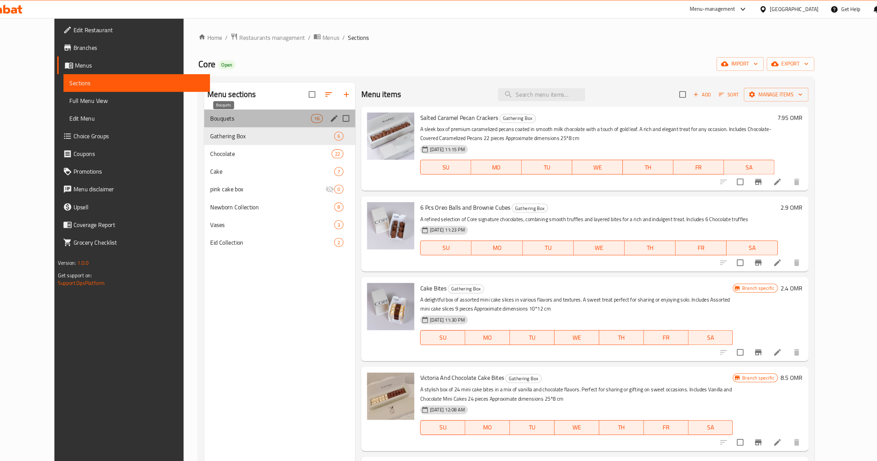
click at [221, 111] on span "Bouquets" at bounding box center [268, 111] width 95 height 8
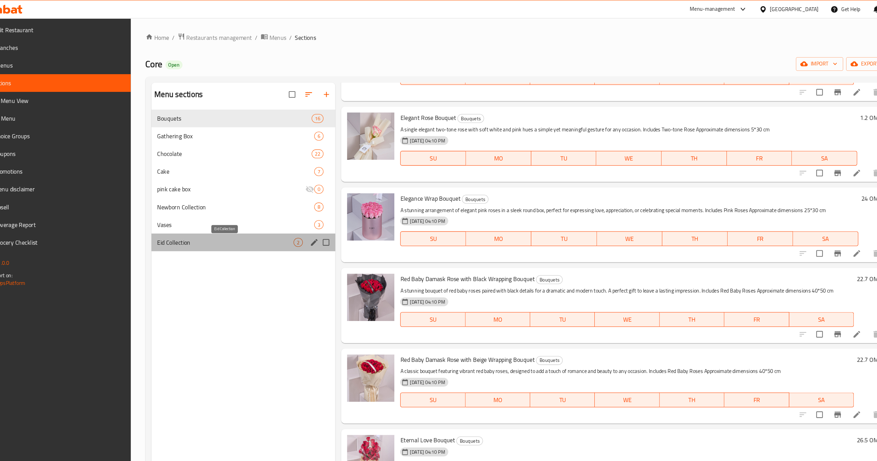
click at [213, 231] on span "Eid Collection" at bounding box center [235, 228] width 128 height 8
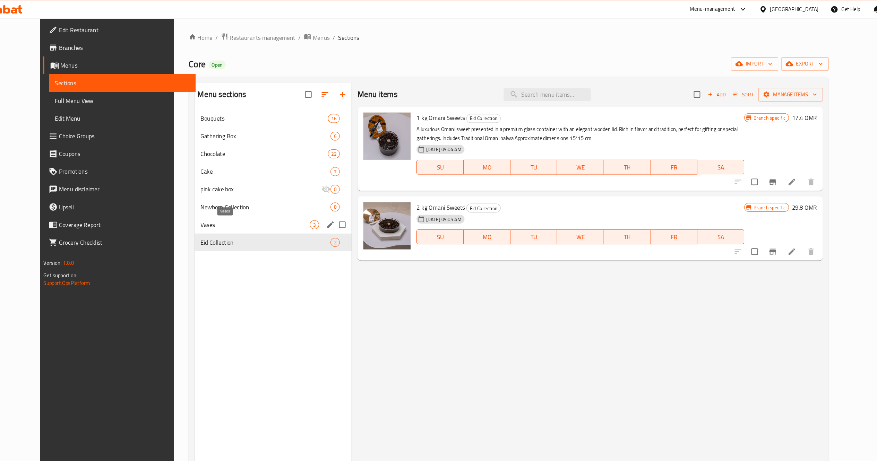
click at [239, 211] on span "Vases" at bounding box center [263, 211] width 103 height 8
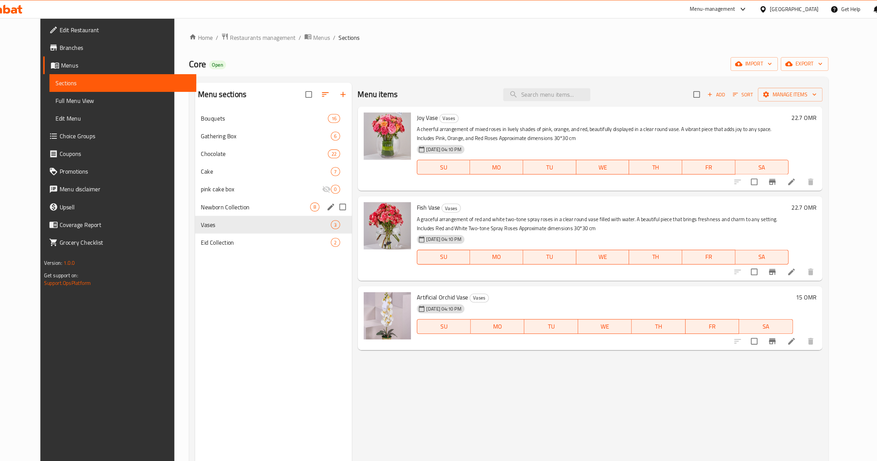
click at [207, 188] on div "Newborn Collection 8" at bounding box center [280, 194] width 147 height 17
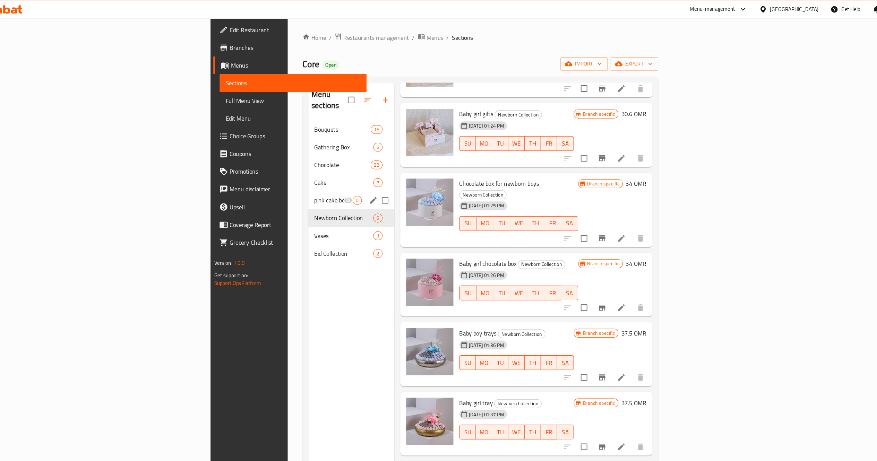
click at [313, 183] on div "pink cake box 0" at bounding box center [353, 188] width 81 height 17
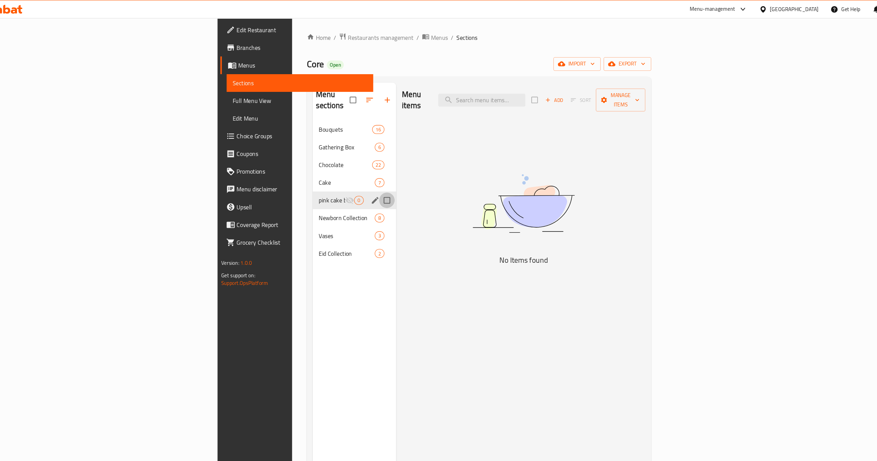
click at [380, 181] on input "Menu sections" at bounding box center [387, 188] width 15 height 15
checkbox input "true"
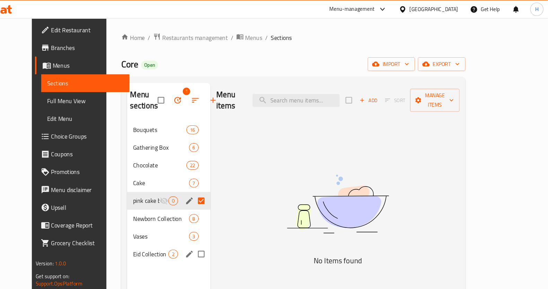
click at [153, 231] on div "Eid Collection 2" at bounding box center [192, 238] width 78 height 17
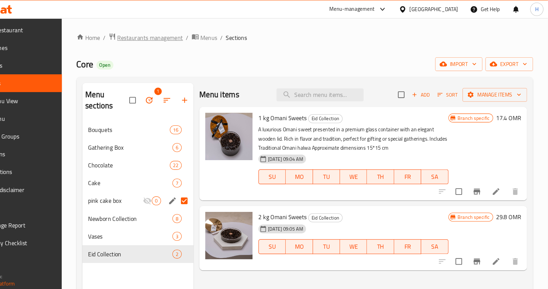
click at [172, 37] on span "Restaurants management" at bounding box center [175, 35] width 62 height 8
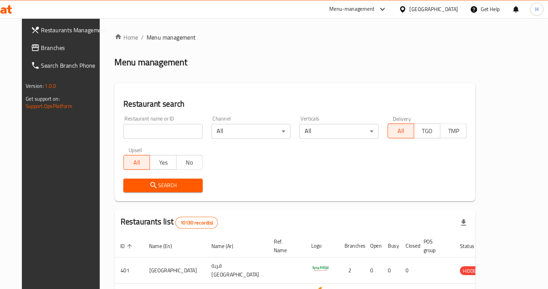
click at [195, 122] on input "search" at bounding box center [186, 123] width 75 height 14
type input "core"
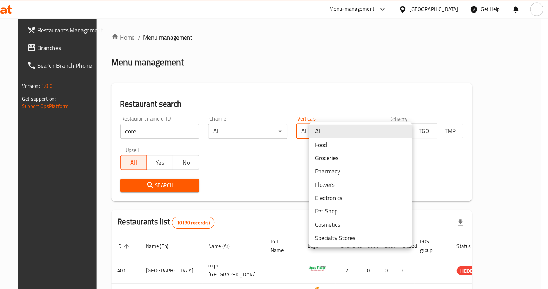
click at [404, 122] on body "​ Menu-management [GEOGRAPHIC_DATA] Get Help H Restaurants Management Branches …" at bounding box center [274, 153] width 548 height 272
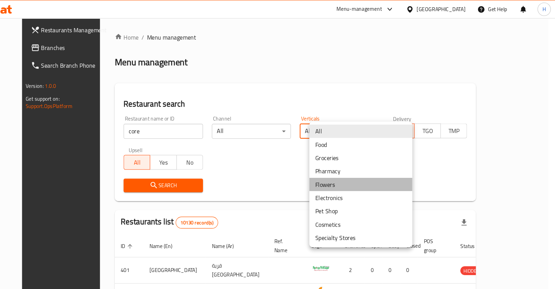
click at [356, 174] on li "Flowers" at bounding box center [372, 173] width 97 height 12
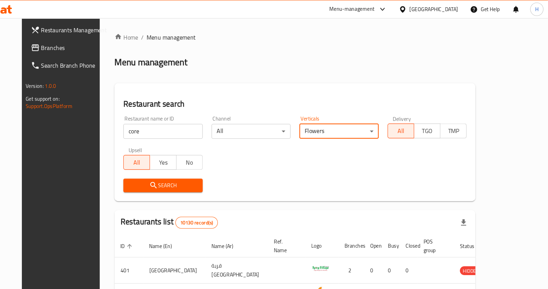
click at [149, 179] on button "Search" at bounding box center [186, 174] width 75 height 13
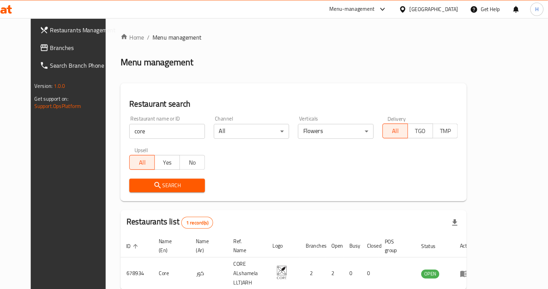
click at [62, 186] on div "Restaurants Management Branches Search Branch Phone Version: 1.0.0 Get support …" at bounding box center [108, 161] width 92 height 289
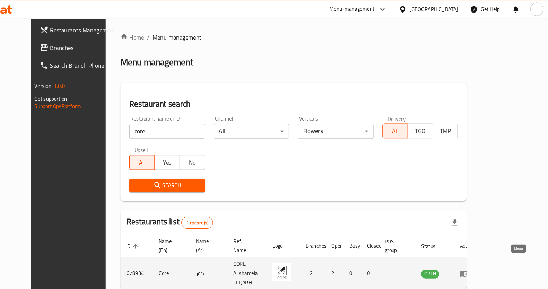
click at [474, 254] on icon "enhanced table" at bounding box center [470, 257] width 8 height 6
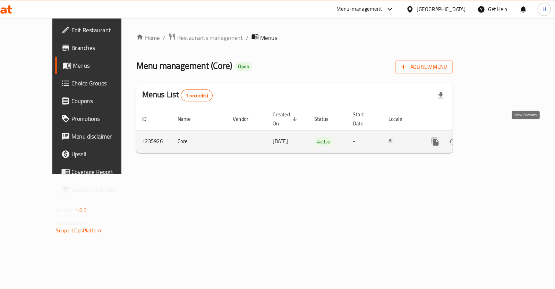
click at [496, 129] on icon "enhanced table" at bounding box center [492, 133] width 8 height 8
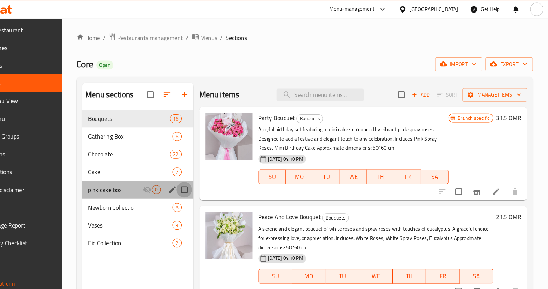
click at [204, 180] on input "Menu sections" at bounding box center [206, 178] width 15 height 15
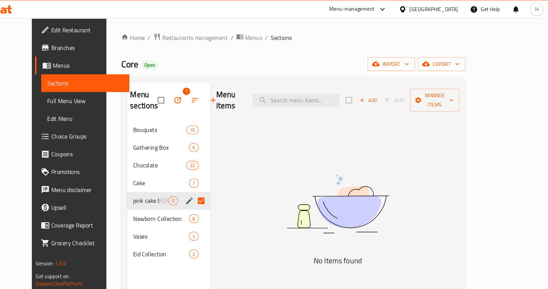
click at [215, 186] on input "Menu sections" at bounding box center [222, 188] width 15 height 15
checkbox input "false"
click at [208, 185] on icon "edit" at bounding box center [211, 188] width 6 height 6
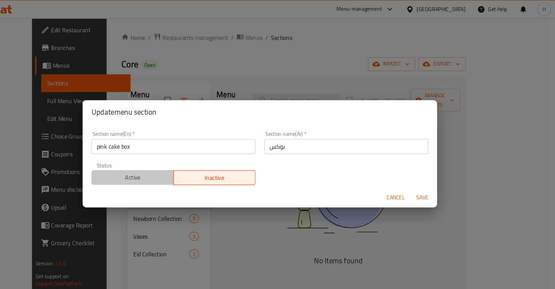
click at [177, 169] on span "Active" at bounding box center [157, 167] width 71 height 10
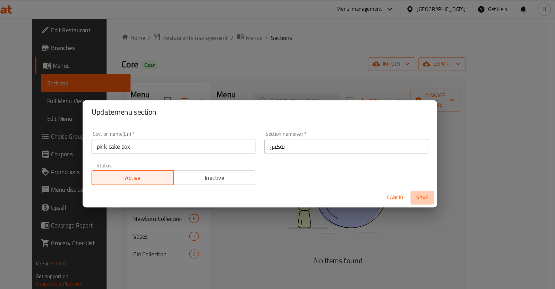
click at [423, 189] on span "Save" at bounding box center [430, 185] width 17 height 9
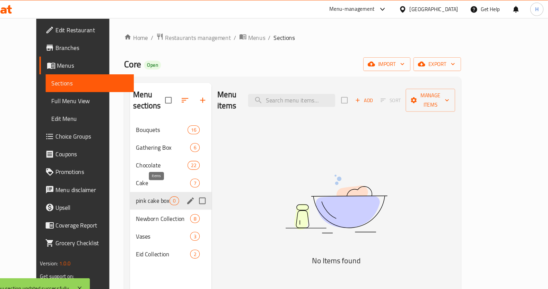
click at [193, 185] on span "0" at bounding box center [197, 188] width 8 height 7
click at [208, 184] on icon "edit" at bounding box center [212, 188] width 8 height 8
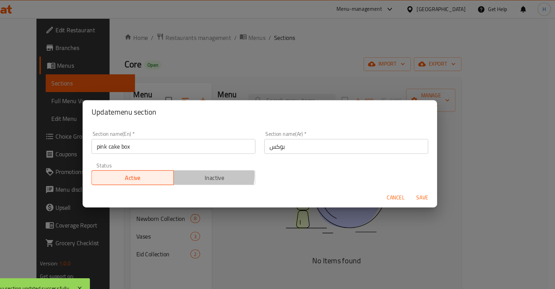
click at [225, 164] on span "Inactive" at bounding box center [234, 167] width 71 height 10
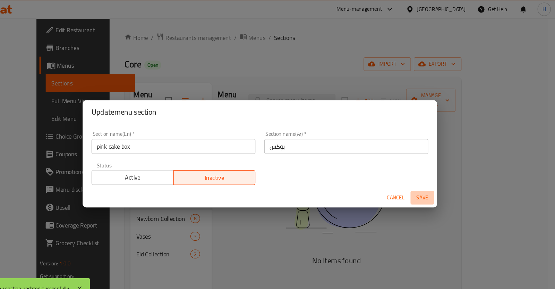
click at [426, 182] on span "Save" at bounding box center [430, 185] width 17 height 9
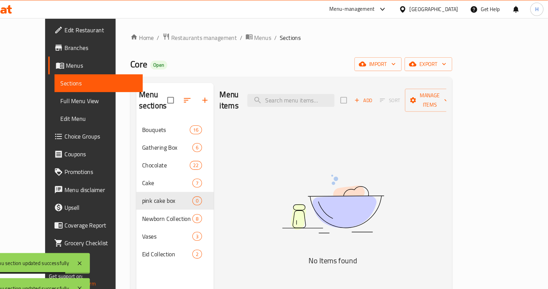
click at [296, 180] on img at bounding box center [346, 191] width 173 height 92
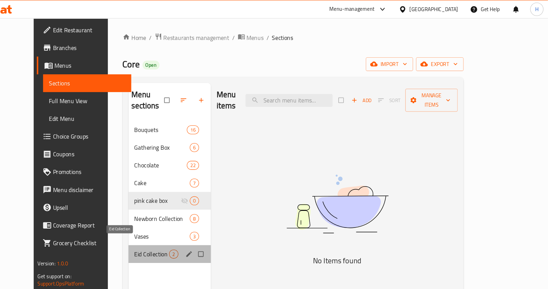
click at [160, 234] on span "Eid Collection" at bounding box center [176, 238] width 33 height 8
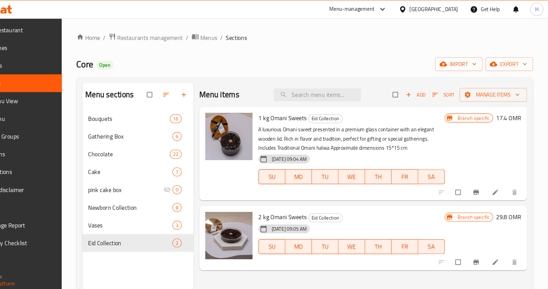
scroll to position [97, 0]
